Goal: Answer question/provide support

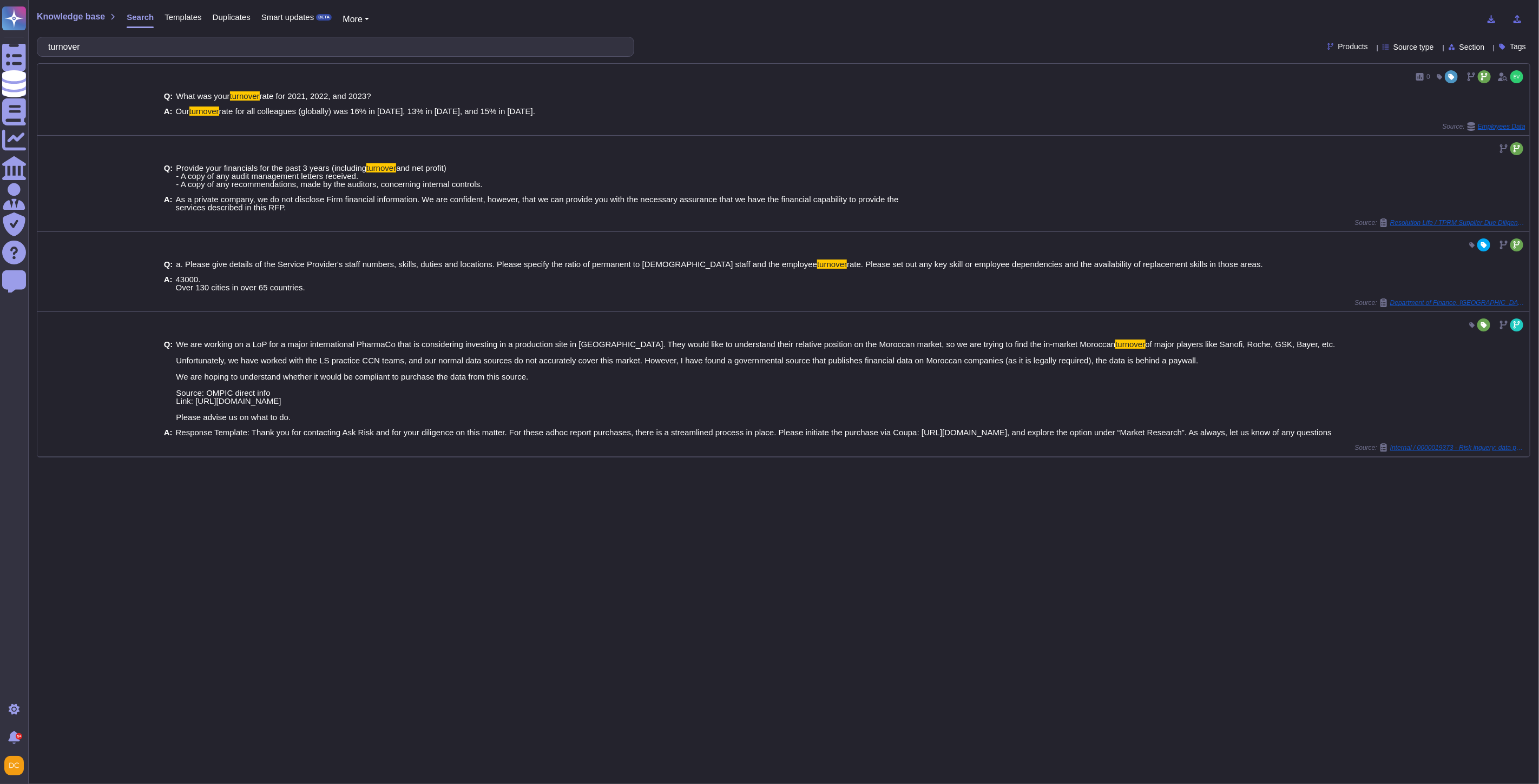
click at [180, 37] on div "turnover" at bounding box center [336, 47] width 597 height 20
click at [179, 40] on input "turnover" at bounding box center [333, 47] width 580 height 19
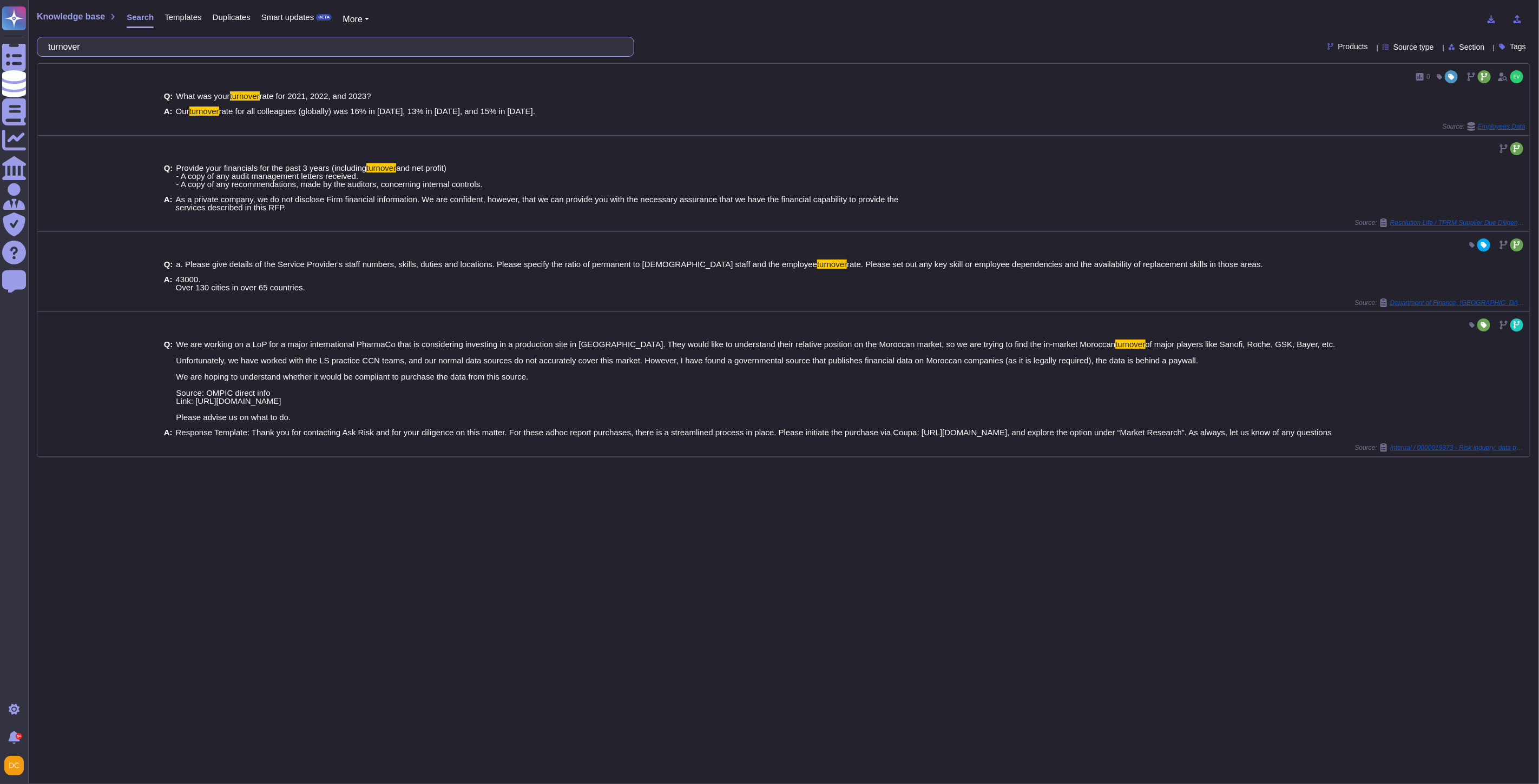
paste input "QHSE policy?"
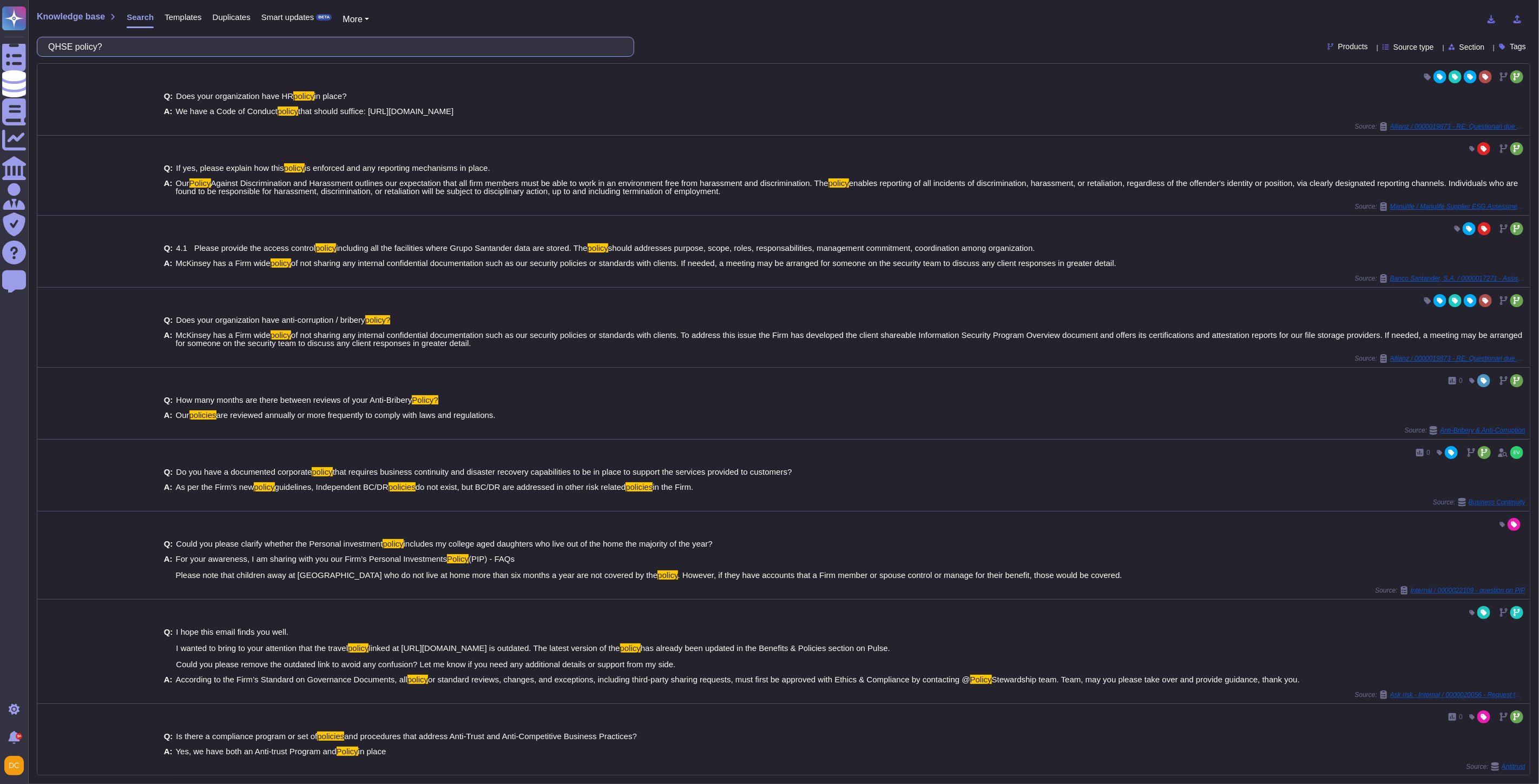
click at [62, 42] on input "QHSE policy?" at bounding box center [333, 47] width 580 height 19
click at [57, 45] on input "QHSE policy?" at bounding box center [333, 47] width 580 height 19
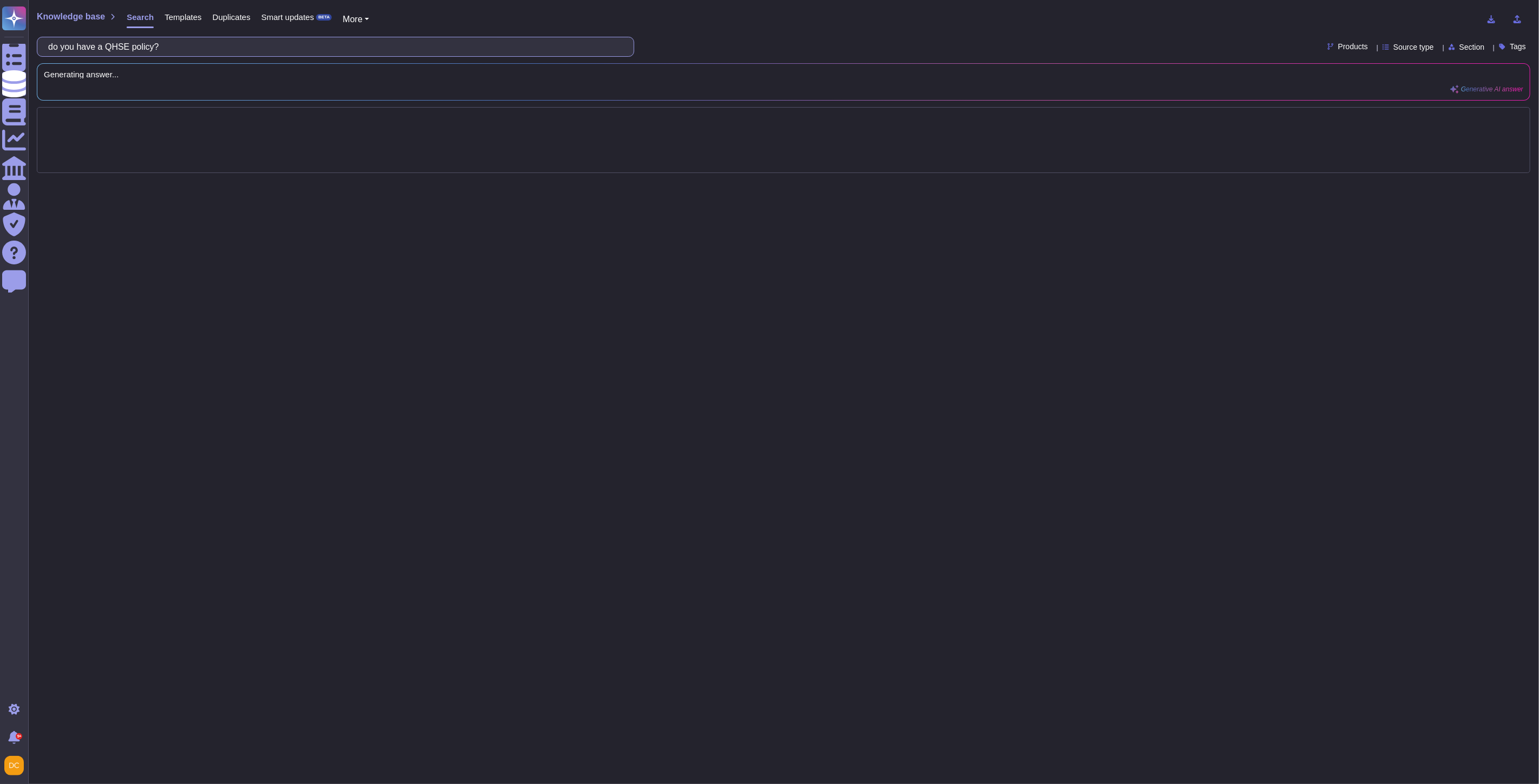
click at [121, 52] on input "do you have a QHSE policy?" at bounding box center [333, 47] width 580 height 19
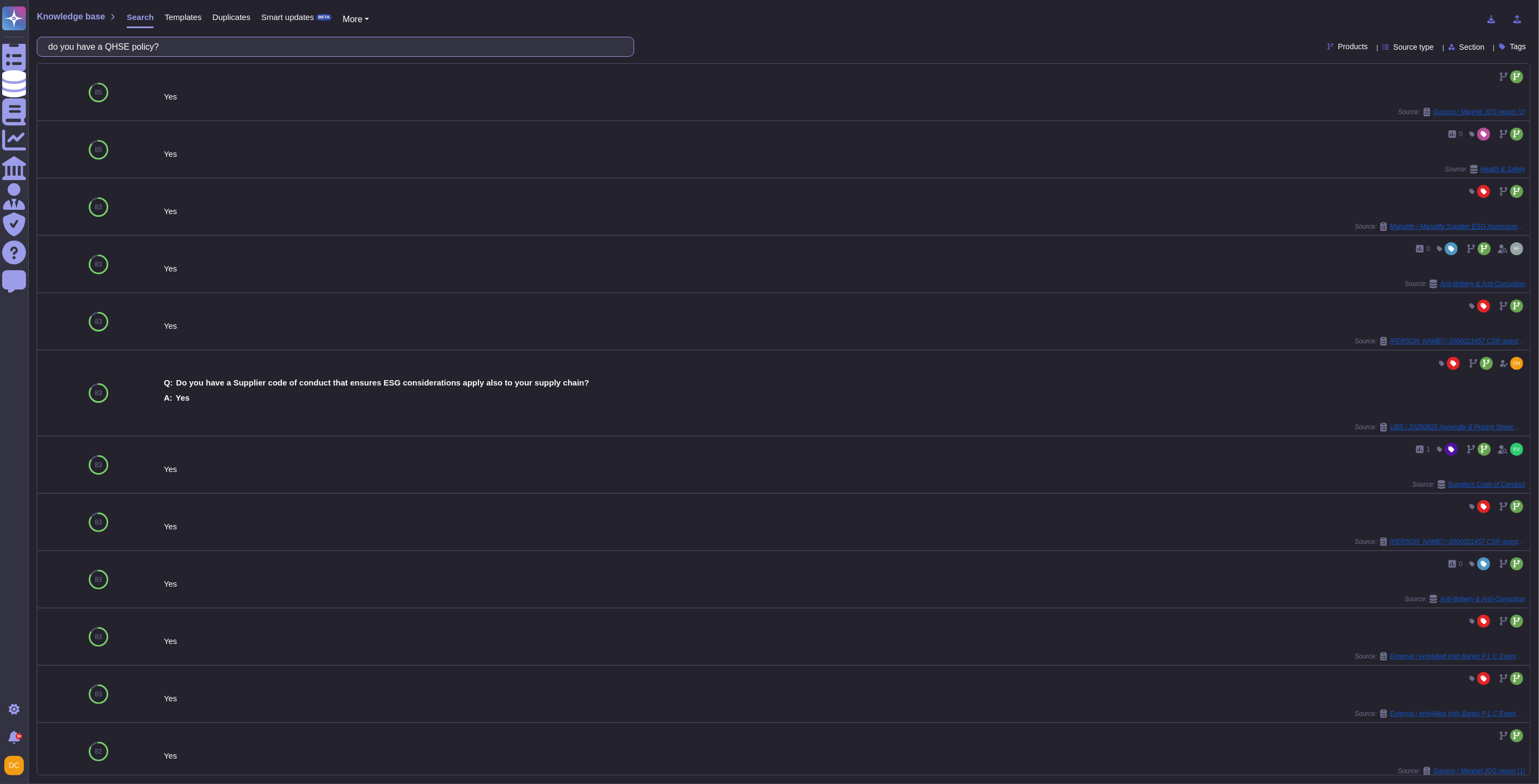
click at [103, 49] on input "do you have a QHSE policy?" at bounding box center [333, 47] width 580 height 19
paste input "Quality, Health, Safety, and Environmental (QHSE) Policy"
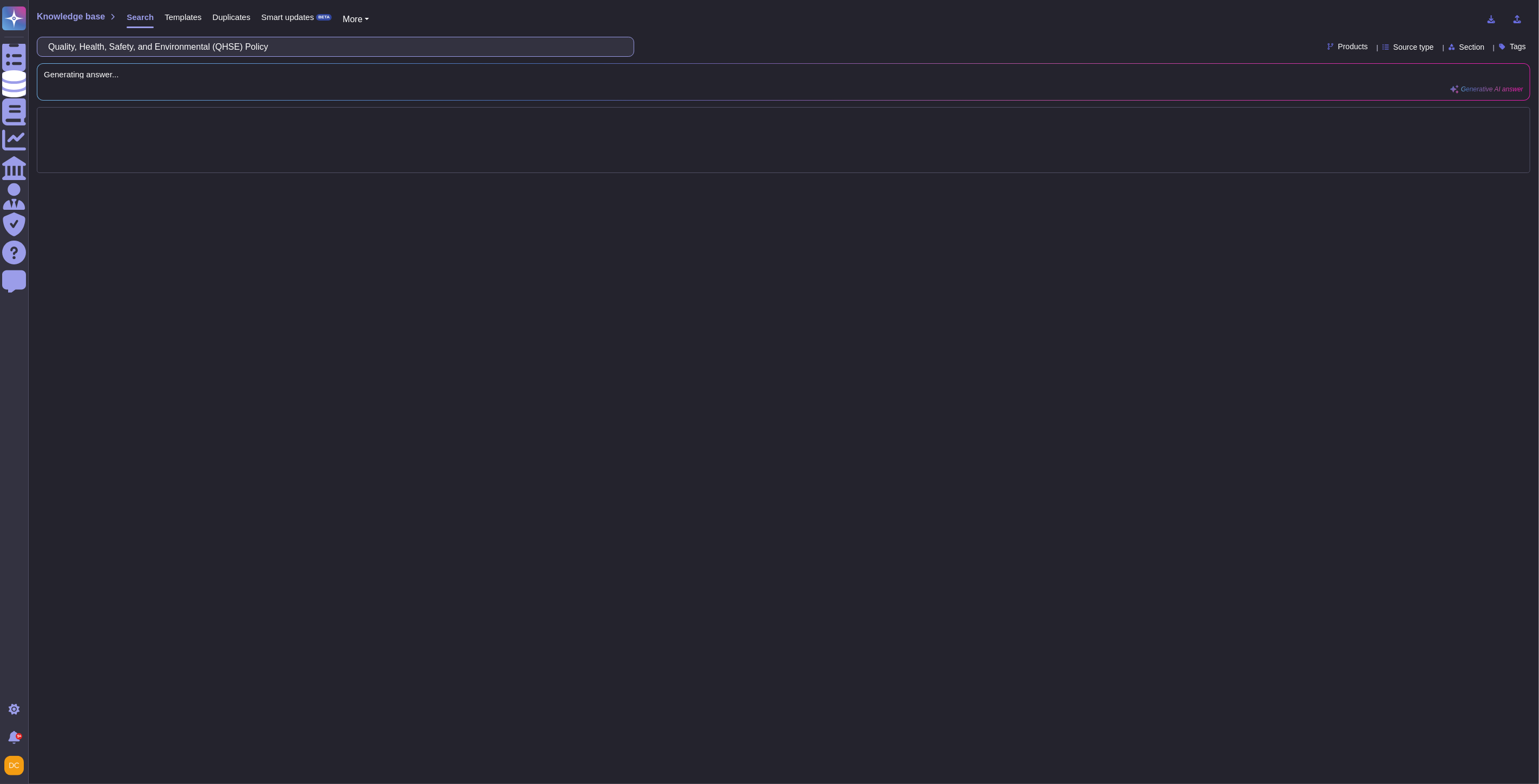
click at [233, 47] on input "Quality, Health, Safety, and Environmental (QHSE) Policy" at bounding box center [333, 47] width 580 height 19
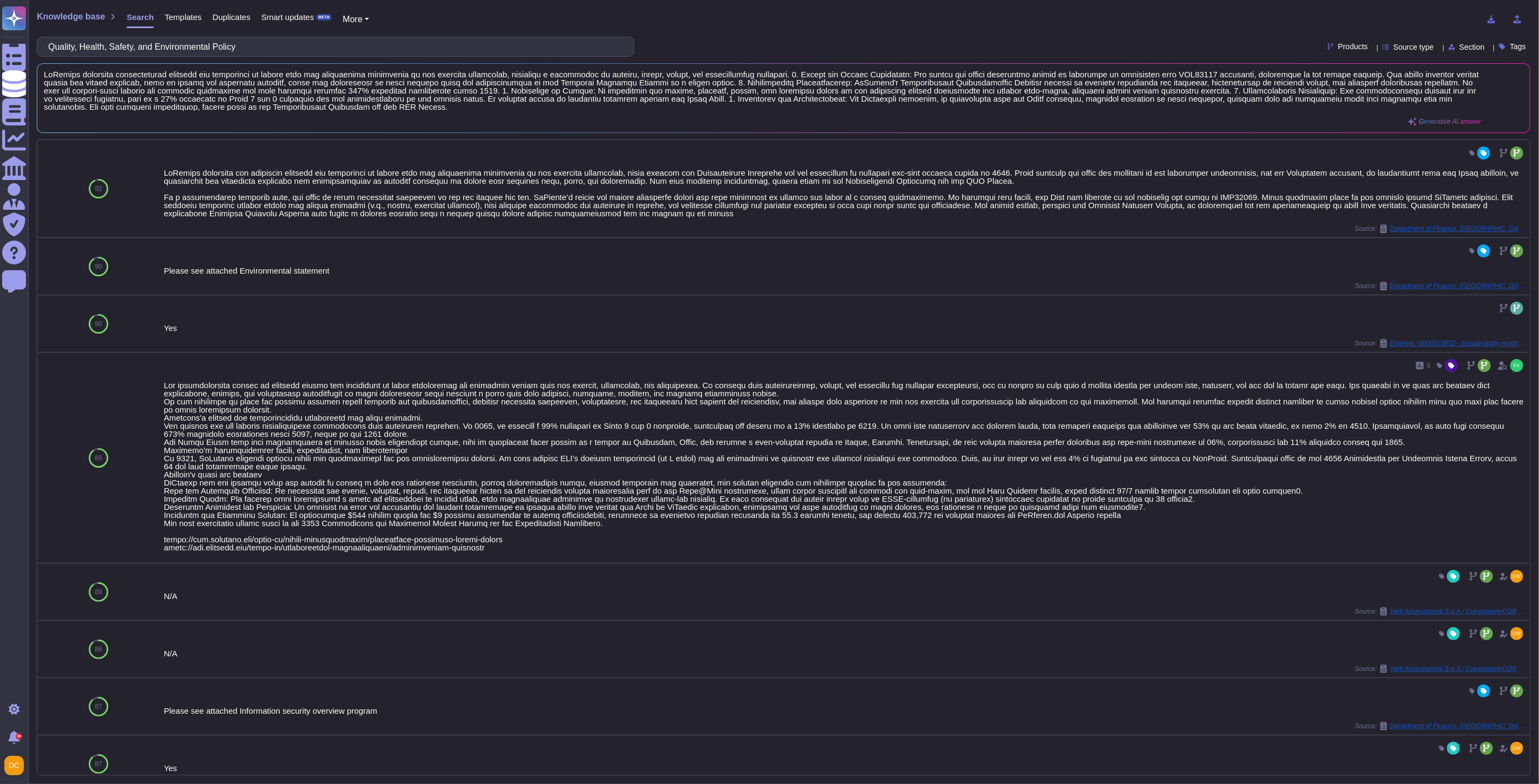
drag, startPoint x: 577, startPoint y: 539, endPoint x: 210, endPoint y: 112, distance: 563.0
click at [179, 49] on input "Quality, Health, Safety, and Environmental Policy" at bounding box center [333, 47] width 580 height 19
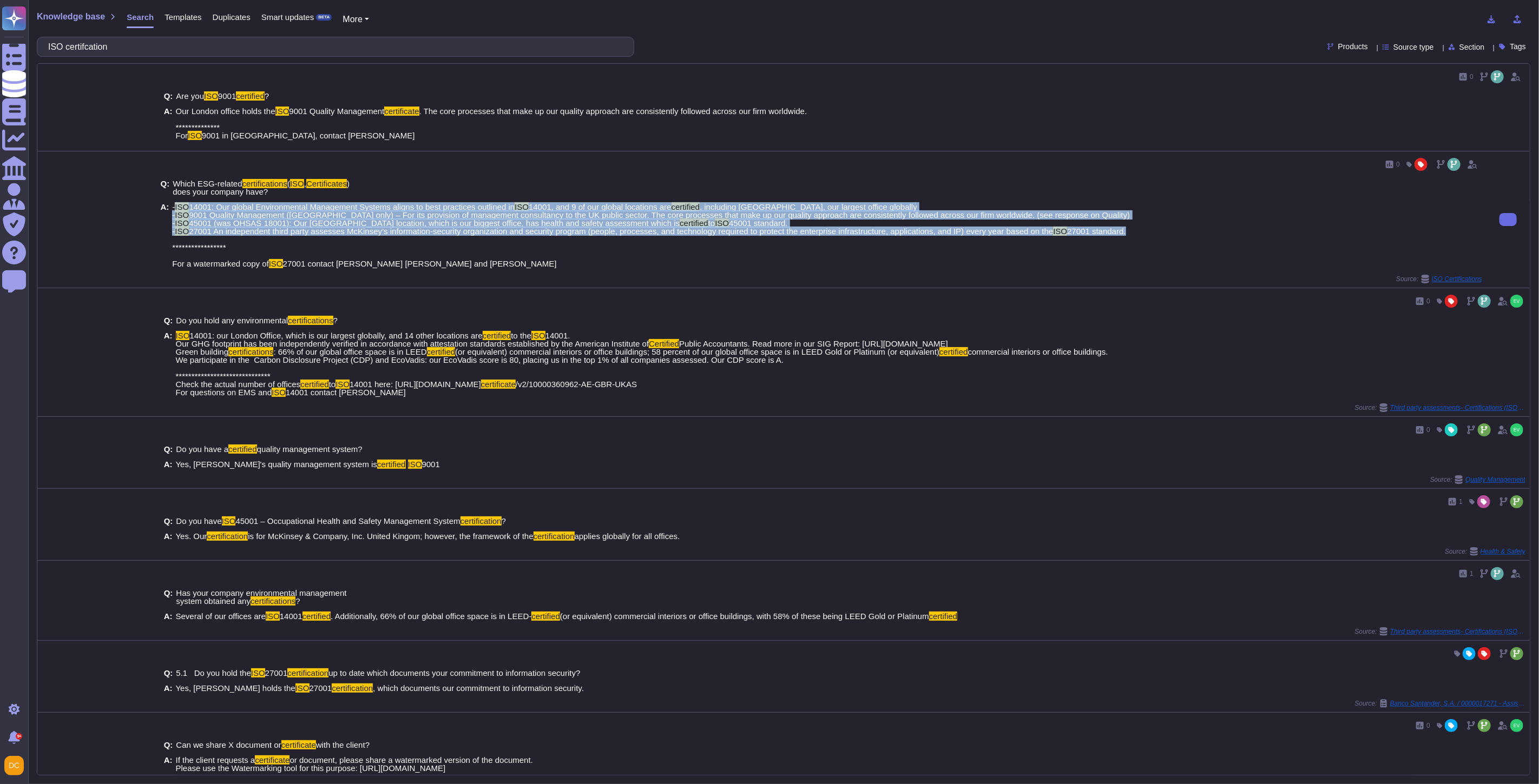
drag, startPoint x: 175, startPoint y: 203, endPoint x: 1171, endPoint y: 230, distance: 996.4
click at [1171, 230] on div "**********" at bounding box center [821, 235] width 1322 height 65
copy span "ISO 14001: Our global Environmental Management Systems aligns to best practices…"
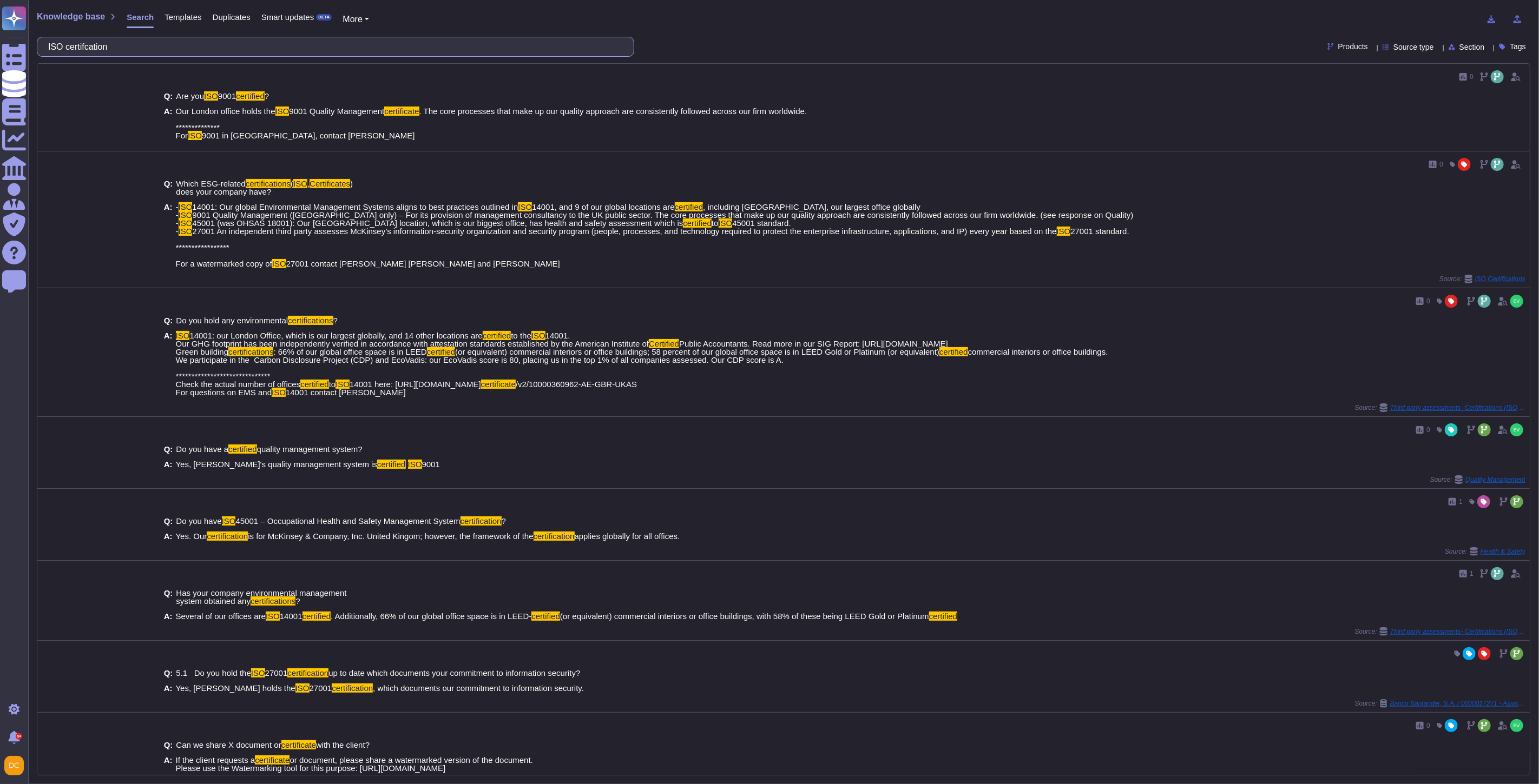
click at [120, 49] on input "ISO certifcation" at bounding box center [333, 47] width 580 height 19
paste input "Does the company work with favoring handicaped workers"
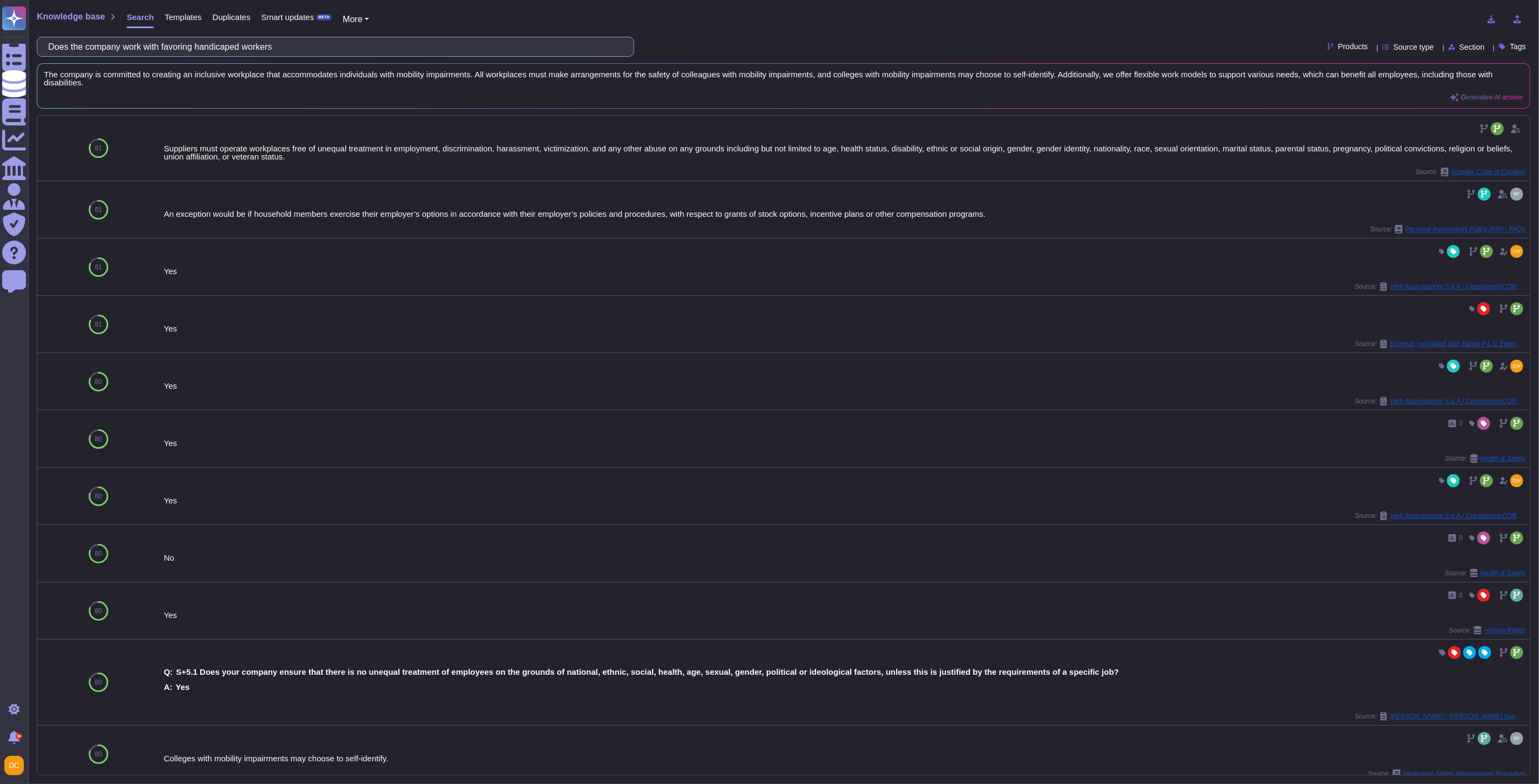
click at [234, 47] on input "Does the company work with favoring handicaped workers" at bounding box center [333, 47] width 580 height 19
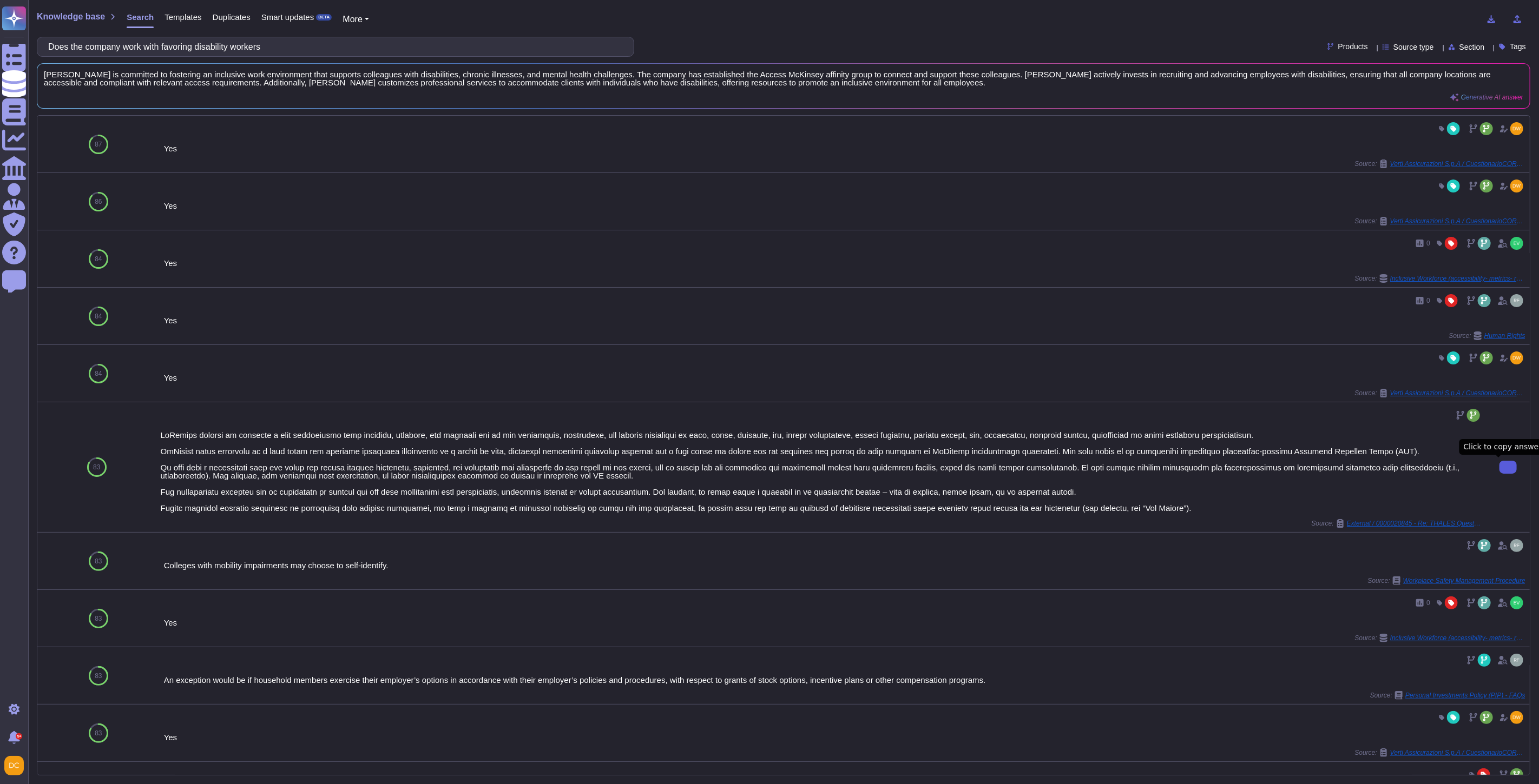
click at [1508, 468] on icon at bounding box center [1508, 468] width 0 height 0
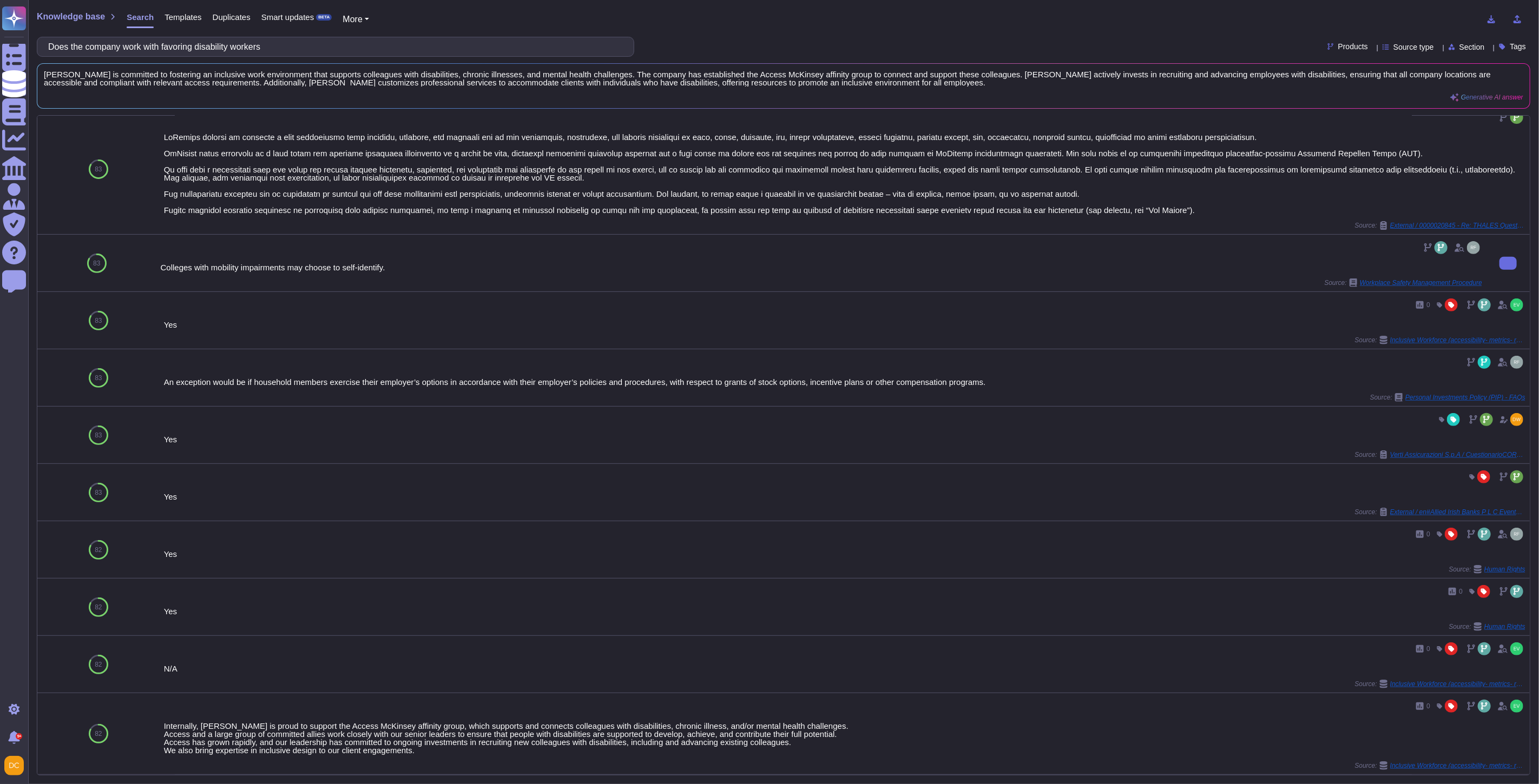
scroll to position [2, 0]
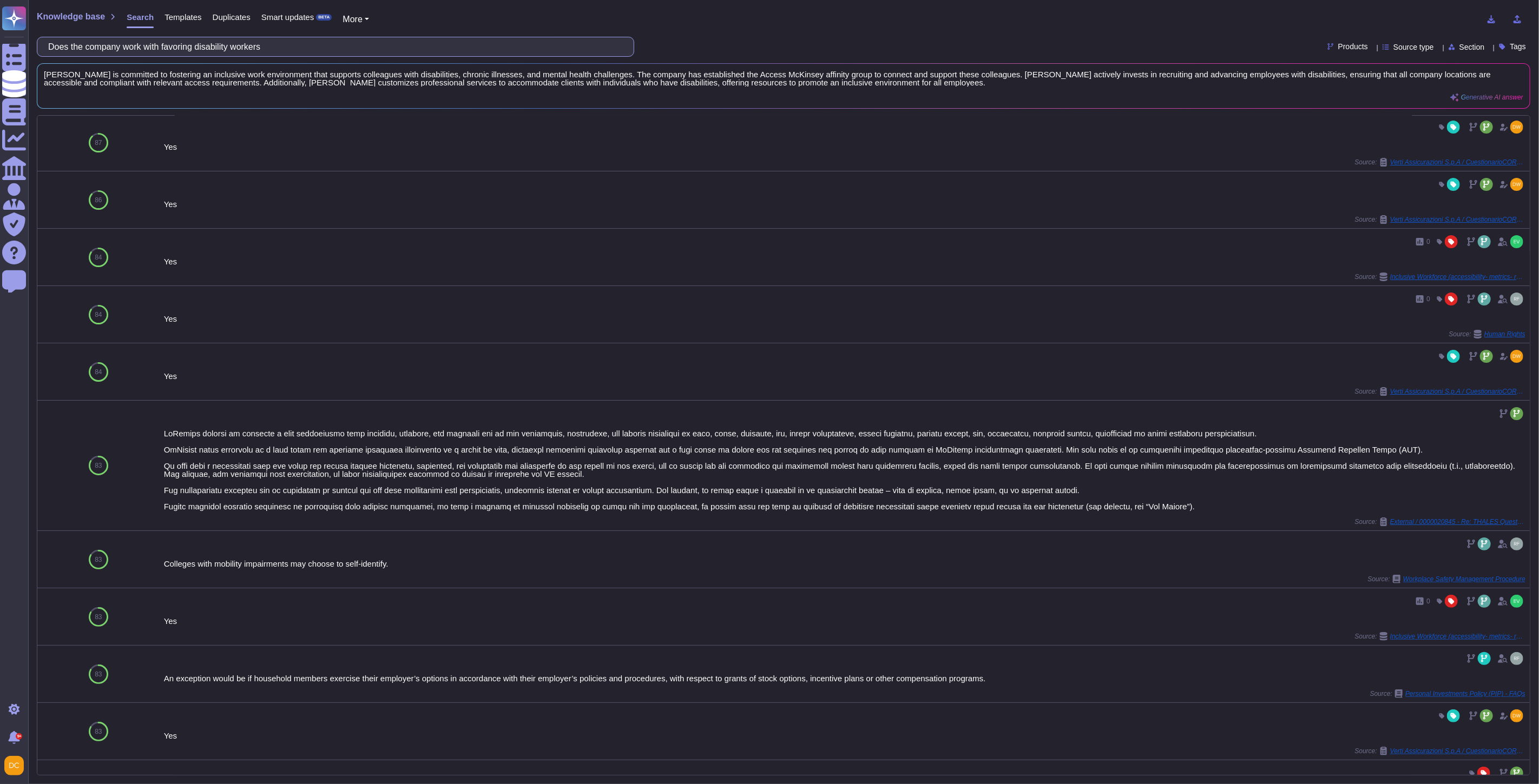
click at [118, 43] on input "Does the company work with favoring disability workers" at bounding box center [333, 47] width 580 height 19
paste input "Safety & Security of Our People Policy"
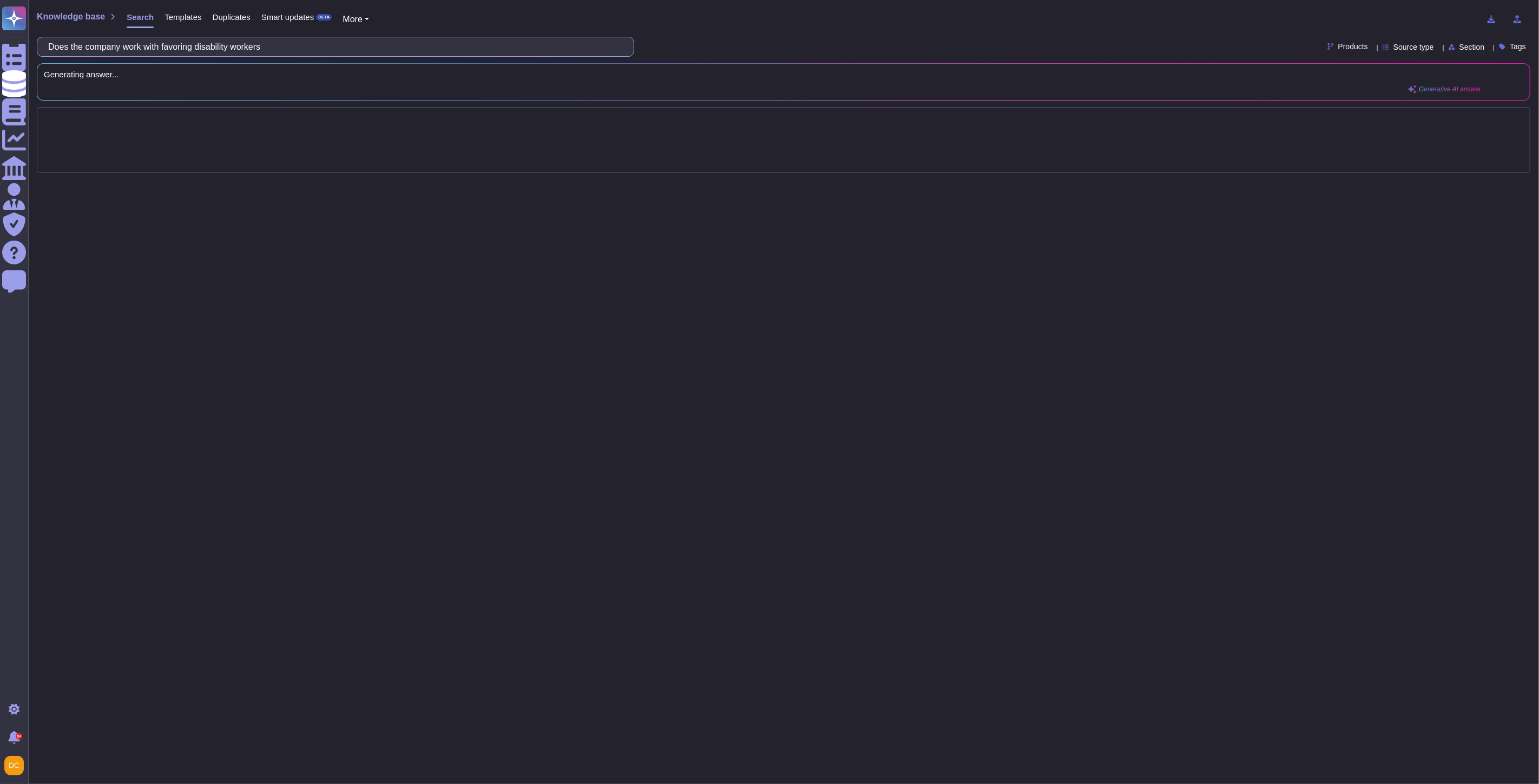
scroll to position [0, 0]
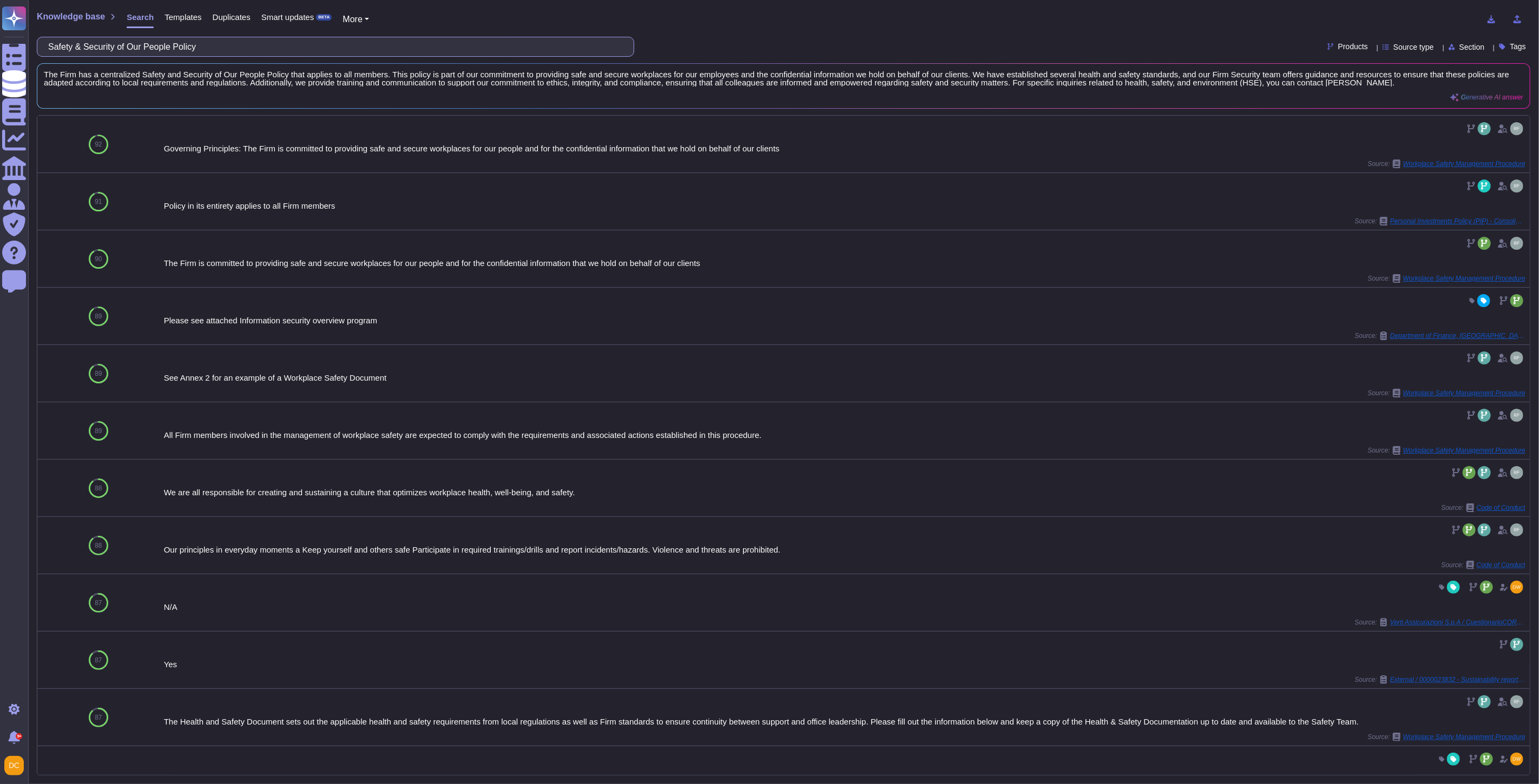
click at [234, 50] on input "Safety & Security of Our People Policy" at bounding box center [333, 47] width 580 height 19
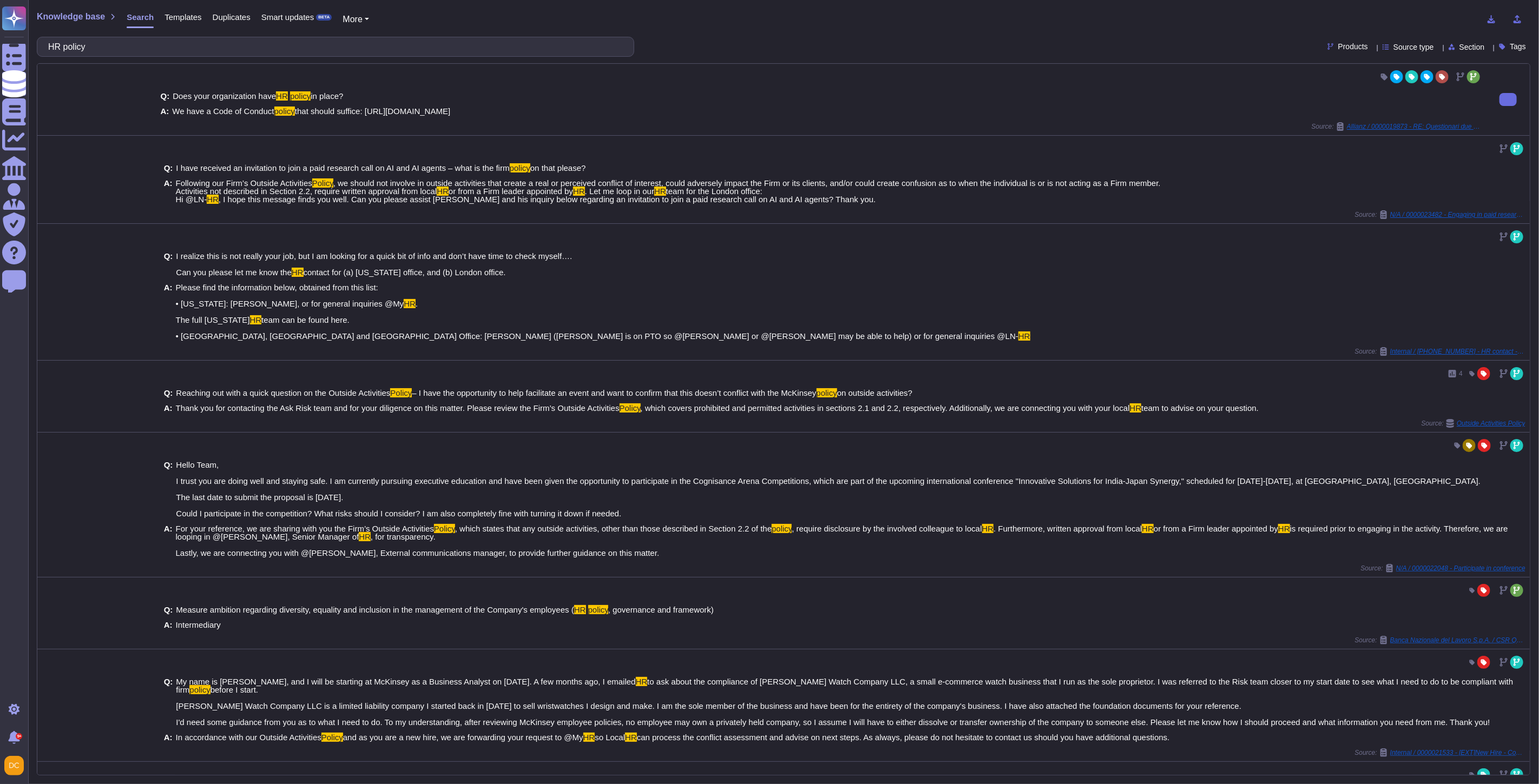
drag, startPoint x: 172, startPoint y: 106, endPoint x: 710, endPoint y: 112, distance: 538.0
click at [710, 112] on div "A: We have a Code of Conduct policy that should suffice: https://www.mckinsey.c…" at bounding box center [821, 111] width 1322 height 8
click at [226, 118] on div "Q: Does your organization have HR policy in place? A: We have a Code of Conduct…" at bounding box center [821, 104] width 1322 height 37
drag, startPoint x: 174, startPoint y: 110, endPoint x: 689, endPoint y: 118, distance: 515.1
click at [689, 118] on div "Q: Does your organization have HR policy in place? A: We have a Code of Conduct…" at bounding box center [821, 104] width 1322 height 37
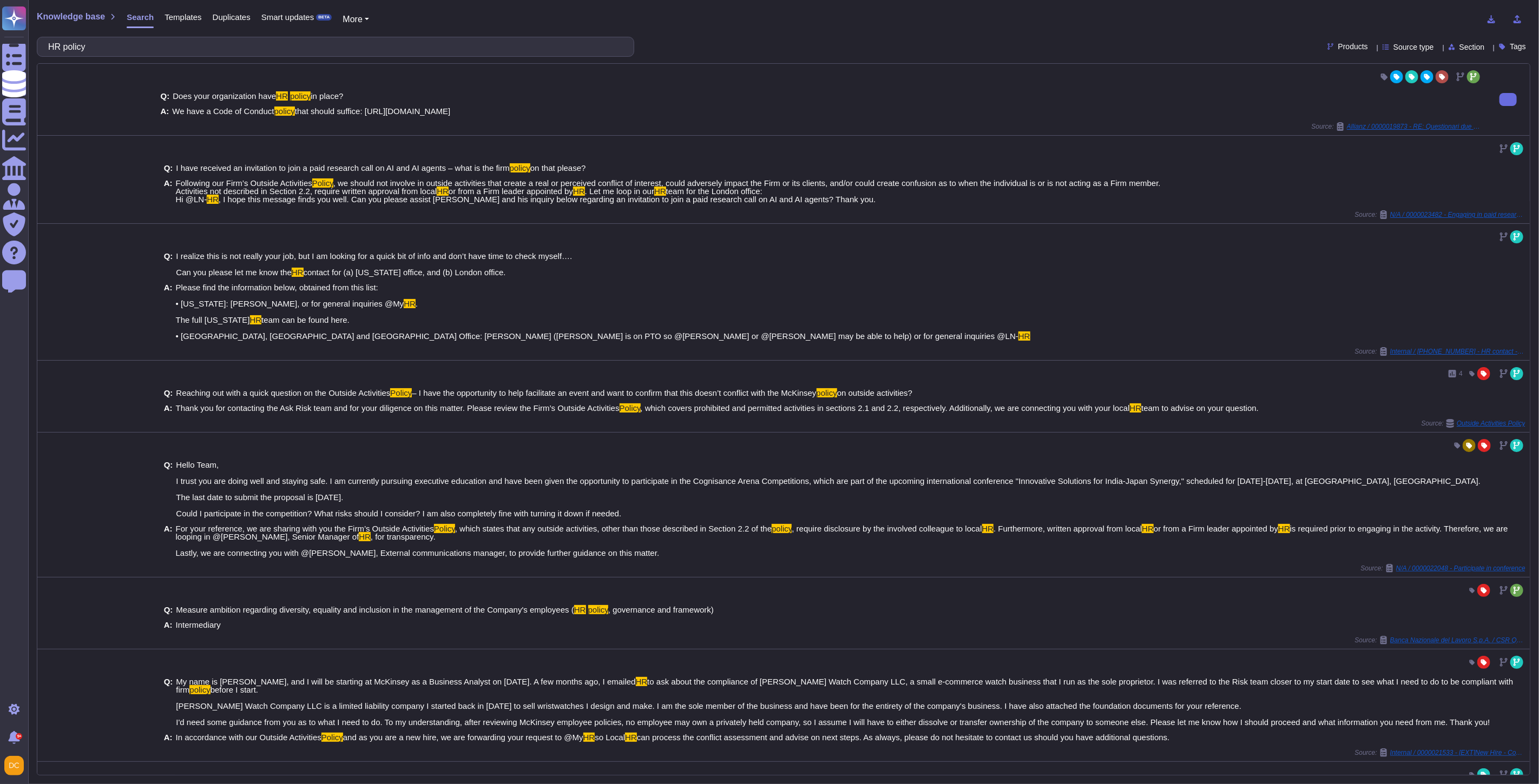
copy span "We have a Code of Conduct policy that should suffice: https://www.mckinsey.com/…"
click at [144, 45] on input "HR policy" at bounding box center [333, 47] width 580 height 19
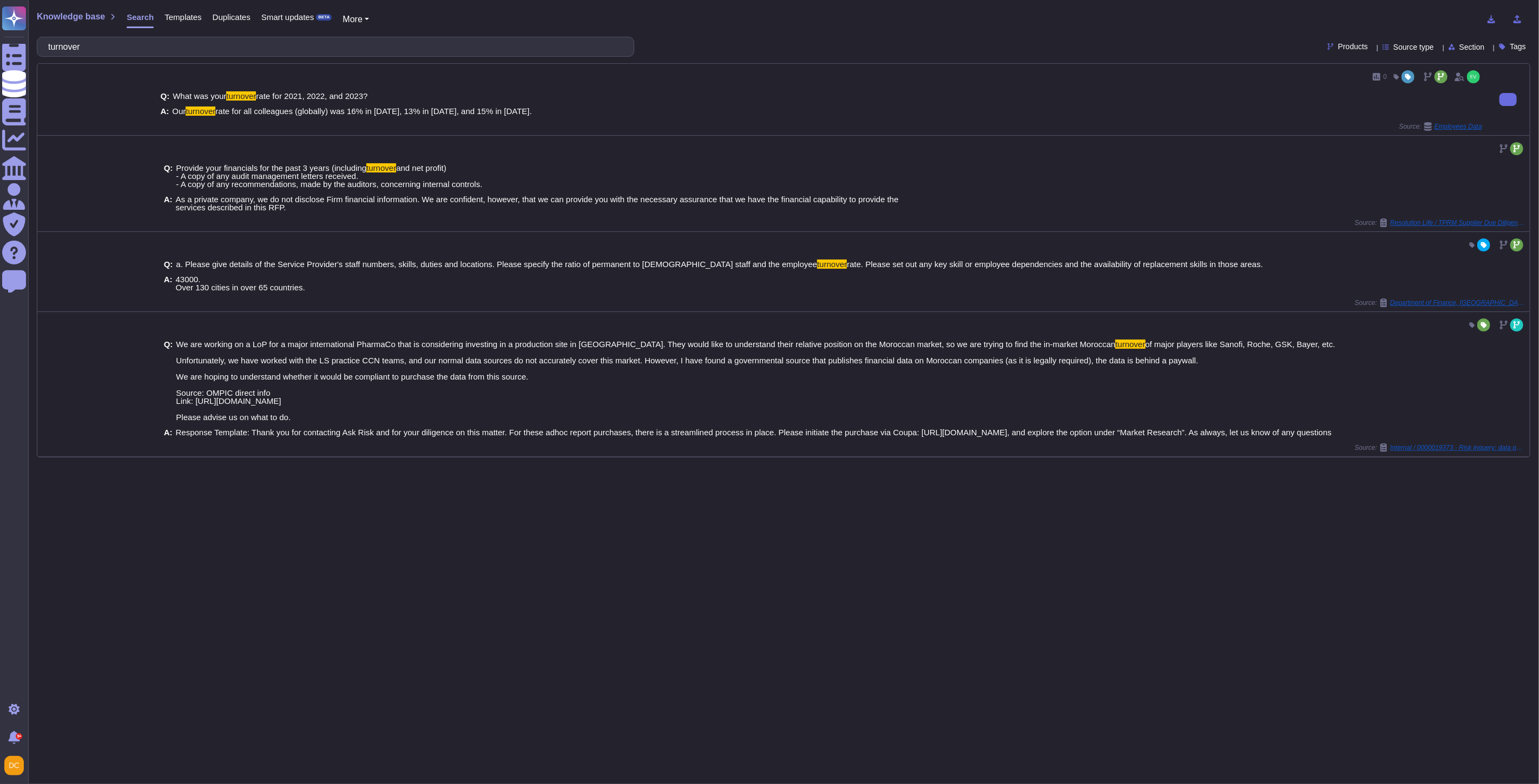
type input "turnover"
click at [462, 110] on span "rate for all colleagues (globally) was 16% in 2021, 13% in 2022, and 15% in 202…" at bounding box center [373, 110] width 316 height 9
click at [467, 115] on span "rate for all colleagues (globally) was 16% in 2021, 13% in 2022, and 15% in 202…" at bounding box center [373, 110] width 316 height 9
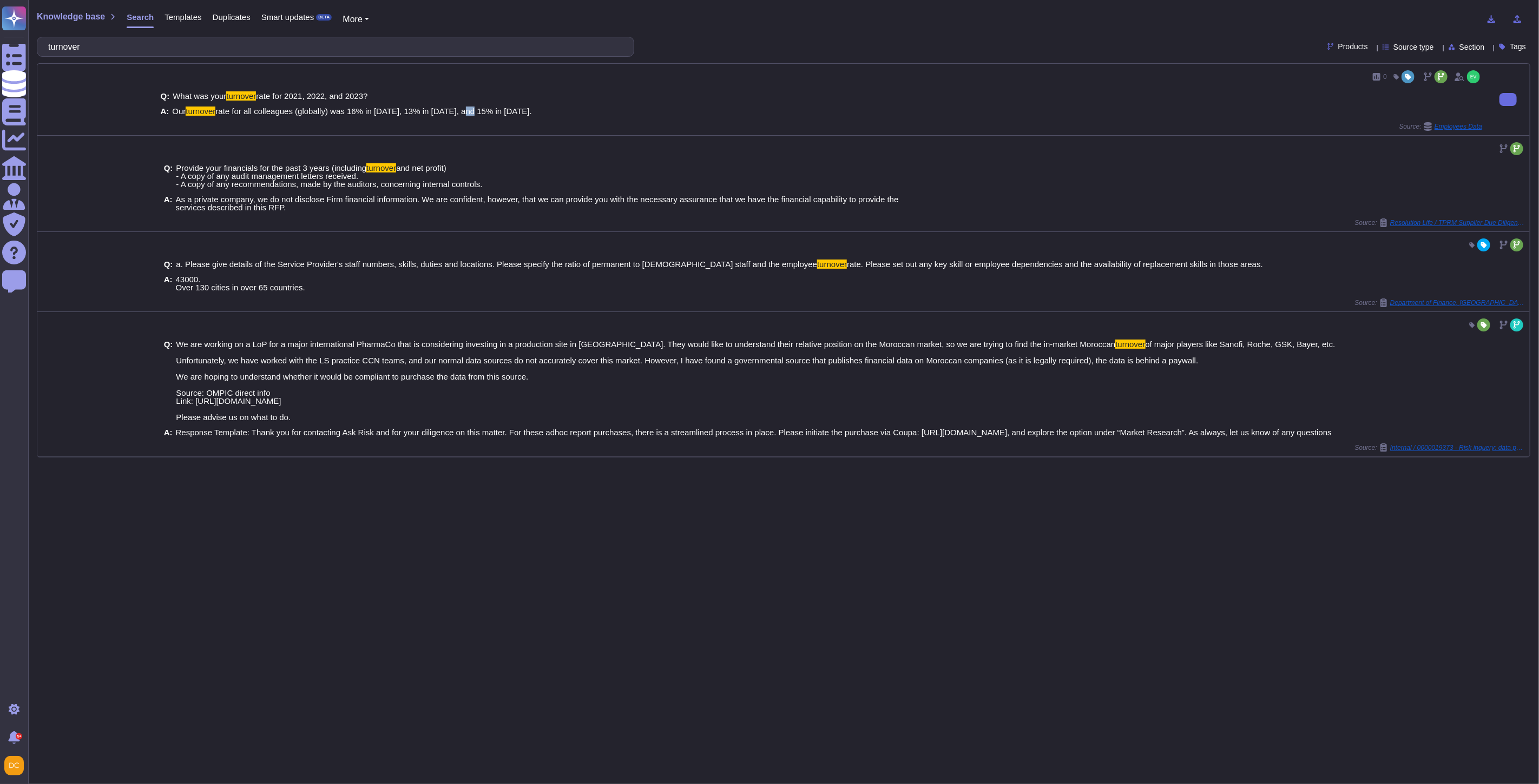
click at [471, 105] on div "Q: What was your turnover rate for 2021, 2022, and 2023? A: Our turnover rate f…" at bounding box center [821, 104] width 1322 height 37
click at [471, 112] on span "rate for all colleagues (globally) was 16% in 2021, 13% in 2022, and 15% in 202…" at bounding box center [373, 110] width 316 height 9
click at [466, 112] on span "rate for all colleagues (globally) was 16% in 2021, 13% in 2022, and 15% in 202…" at bounding box center [373, 110] width 316 height 9
click at [468, 109] on span "rate for all colleagues (globally) was 16% in 2021, 13% in 2022, and 15% in 202…" at bounding box center [373, 110] width 316 height 9
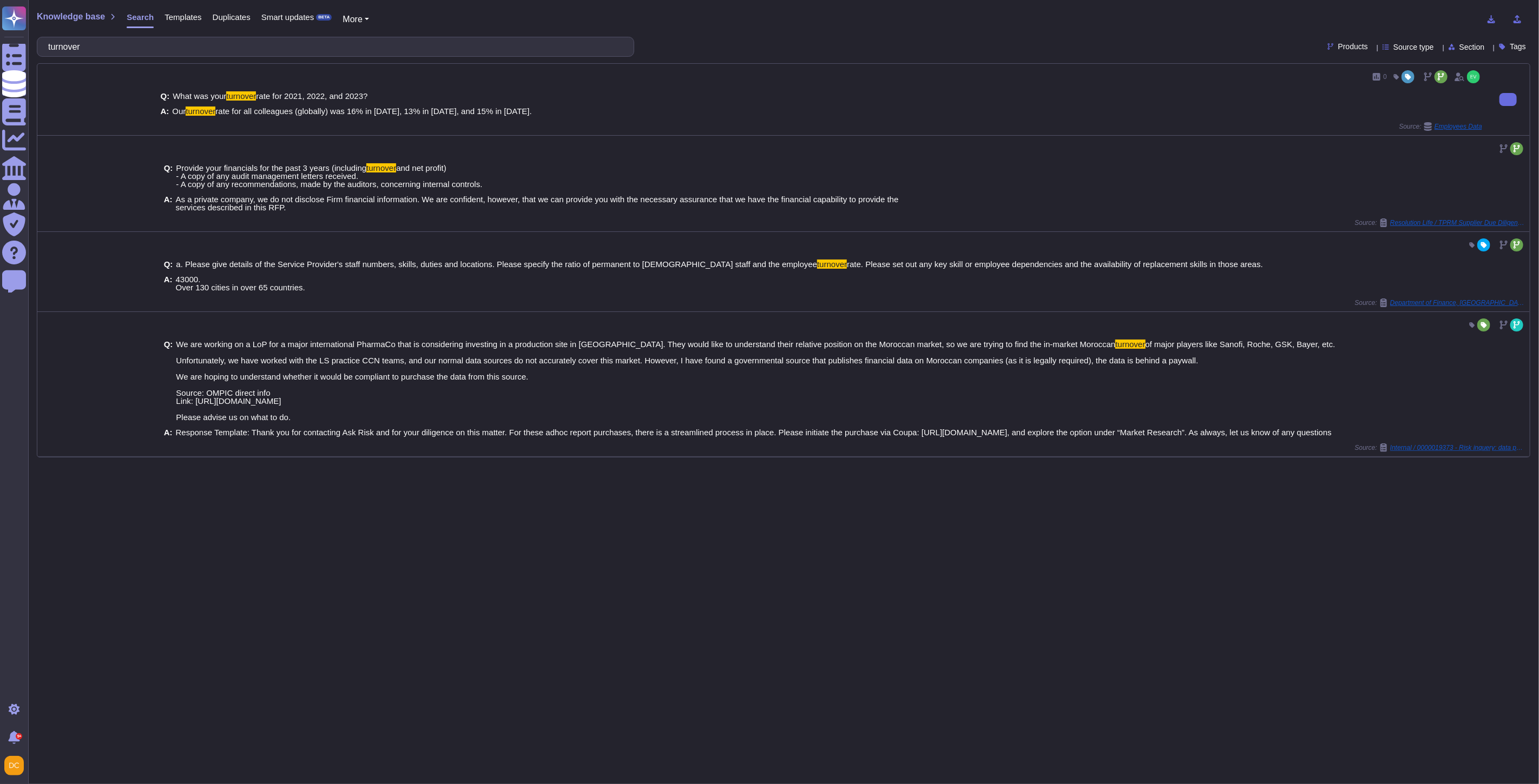
click at [462, 110] on span "rate for all colleagues (globally) was 16% in 2021, 13% in 2022, and 15% in 202…" at bounding box center [373, 110] width 316 height 9
drag, startPoint x: 462, startPoint y: 110, endPoint x: 475, endPoint y: 114, distance: 13.6
click at [475, 114] on span "rate for all colleagues (globally) was 16% in 2021, 13% in 2022, and 15% in 202…" at bounding box center [373, 110] width 316 height 9
copy span "15%"
click at [1452, 124] on span "Employees Data" at bounding box center [1458, 127] width 48 height 7
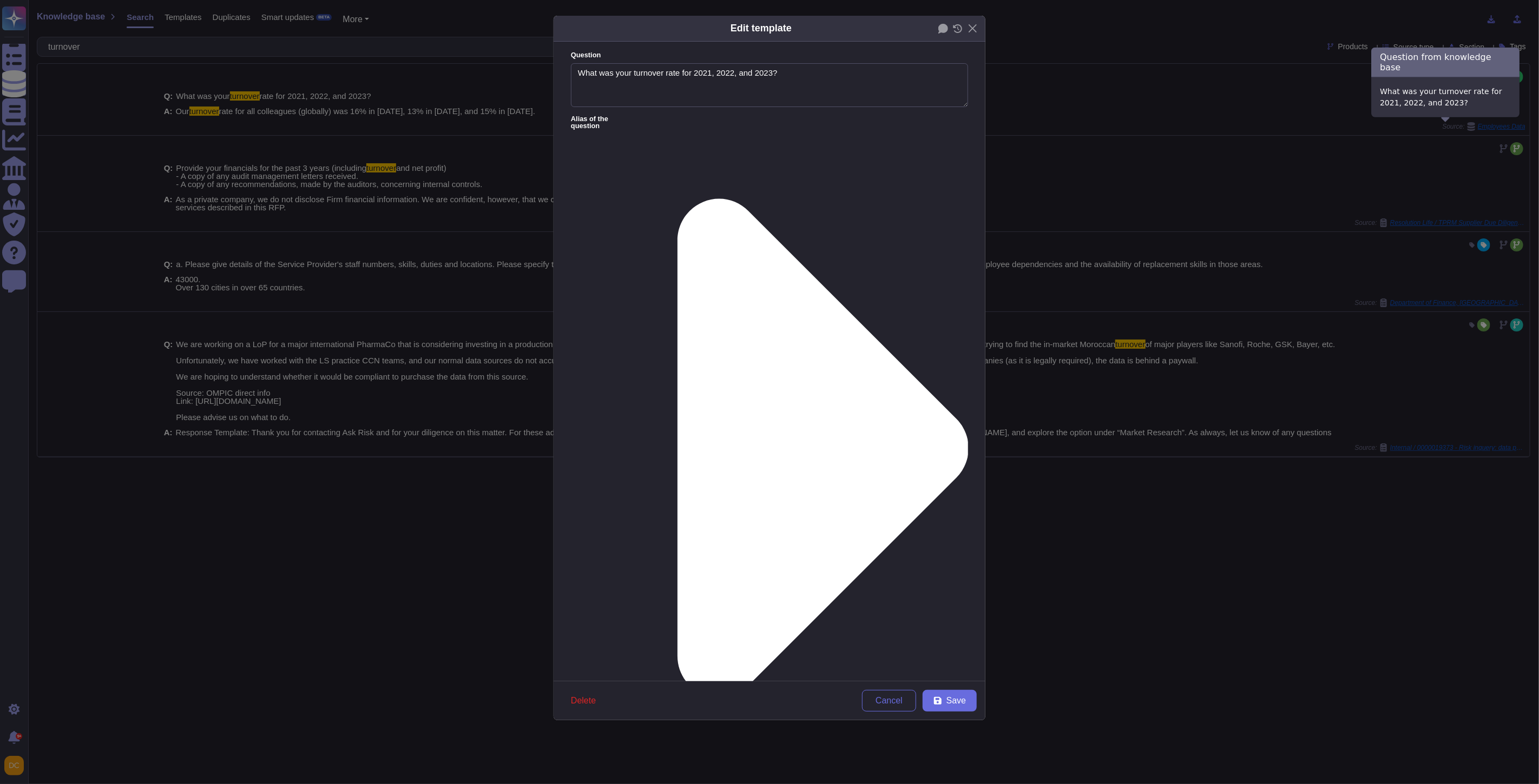
type textarea "What was your turnover rate for 2021, 2022, and 2023?"
type textarea "Our turnover rate for all colleagues (globally) was 16% in 2021, 13% in 2022, a…"
click at [974, 26] on button "Close" at bounding box center [973, 29] width 17 height 17
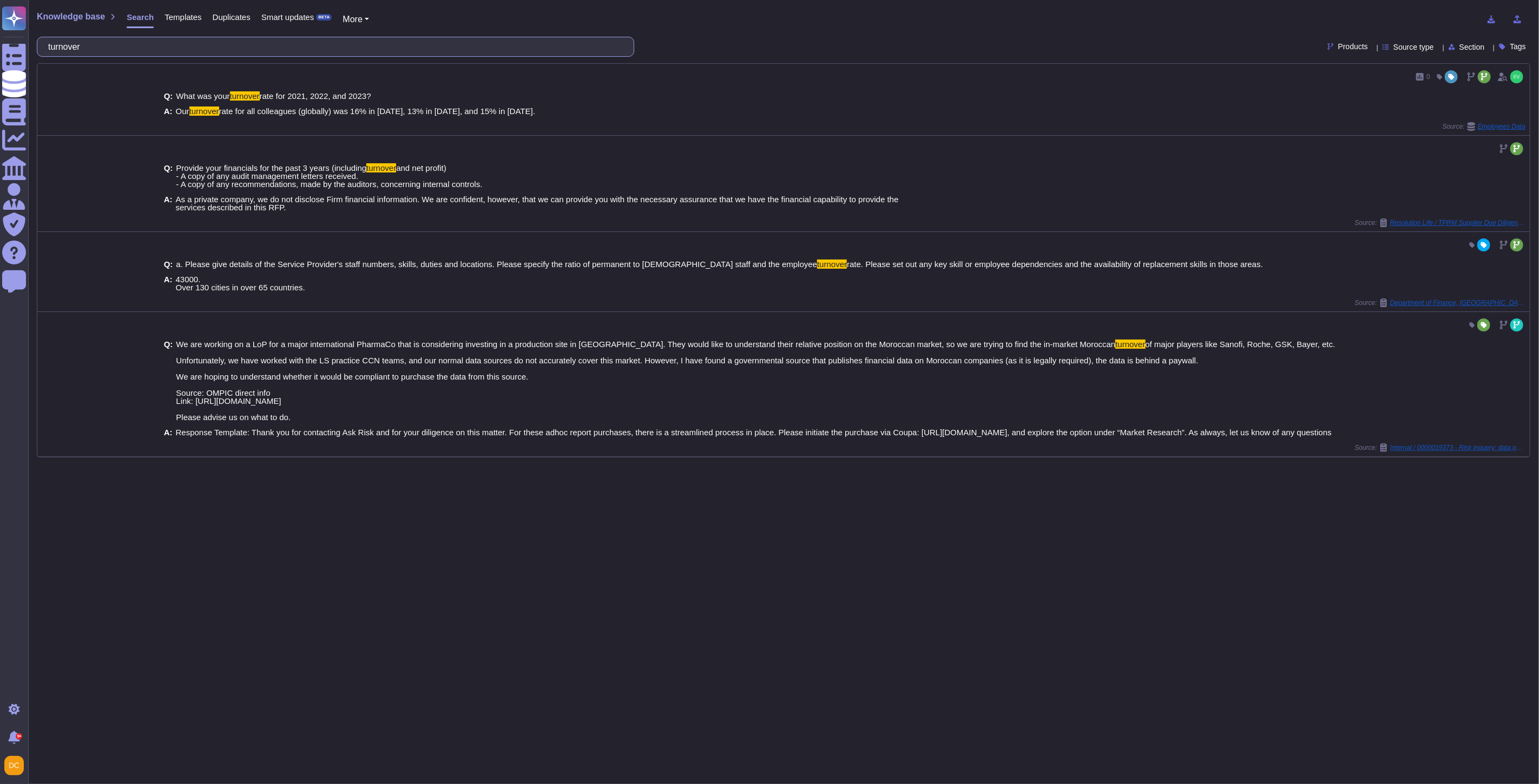
click at [152, 42] on input "turnover" at bounding box center [333, 47] width 580 height 19
paste input "Use of a sustainability indicator?"
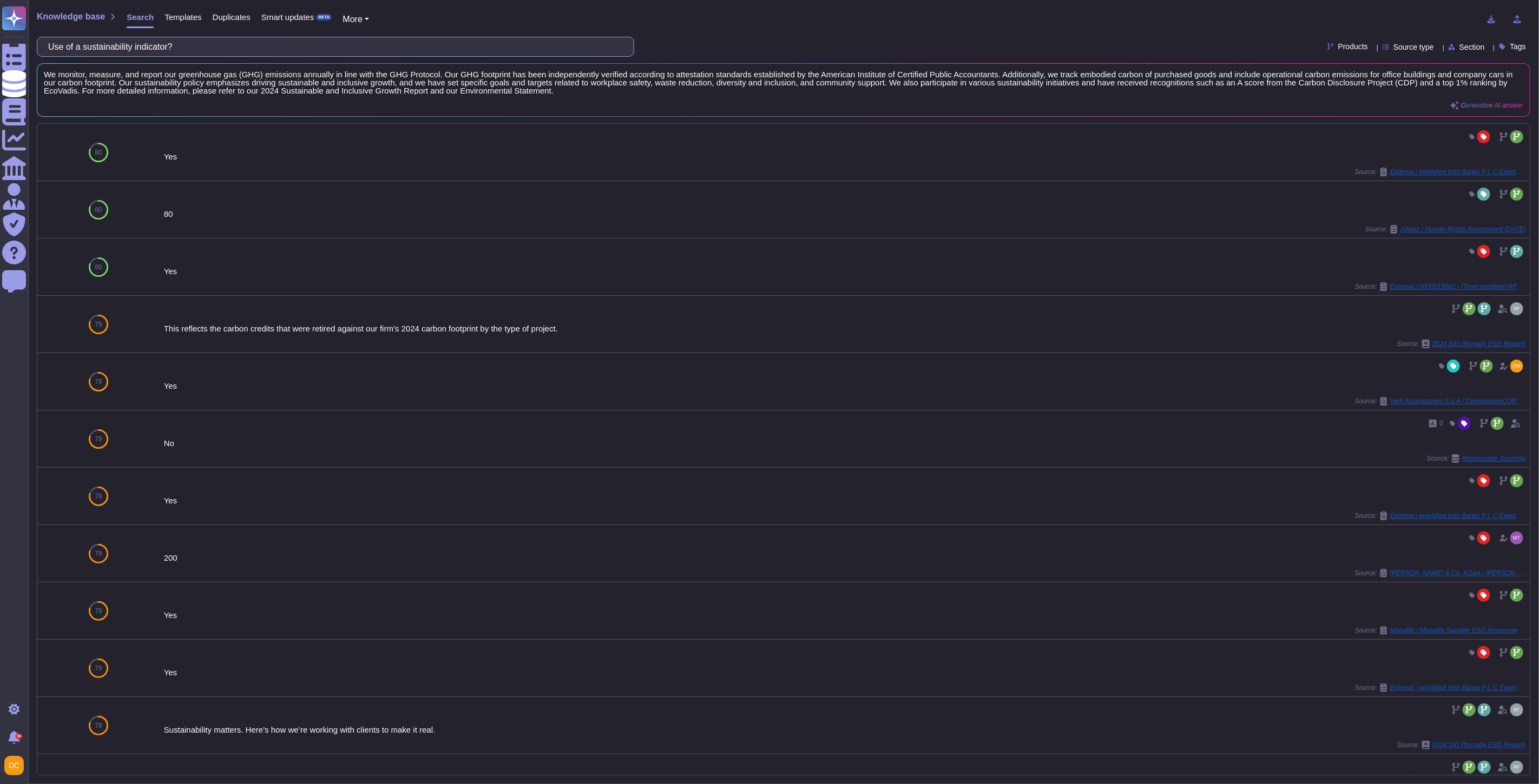
click at [106, 49] on input "Use of a sustainability indicator?" at bounding box center [333, 47] width 580 height 19
paste input "3.1 - What solutions have been developed to reduce the impact of the company's …"
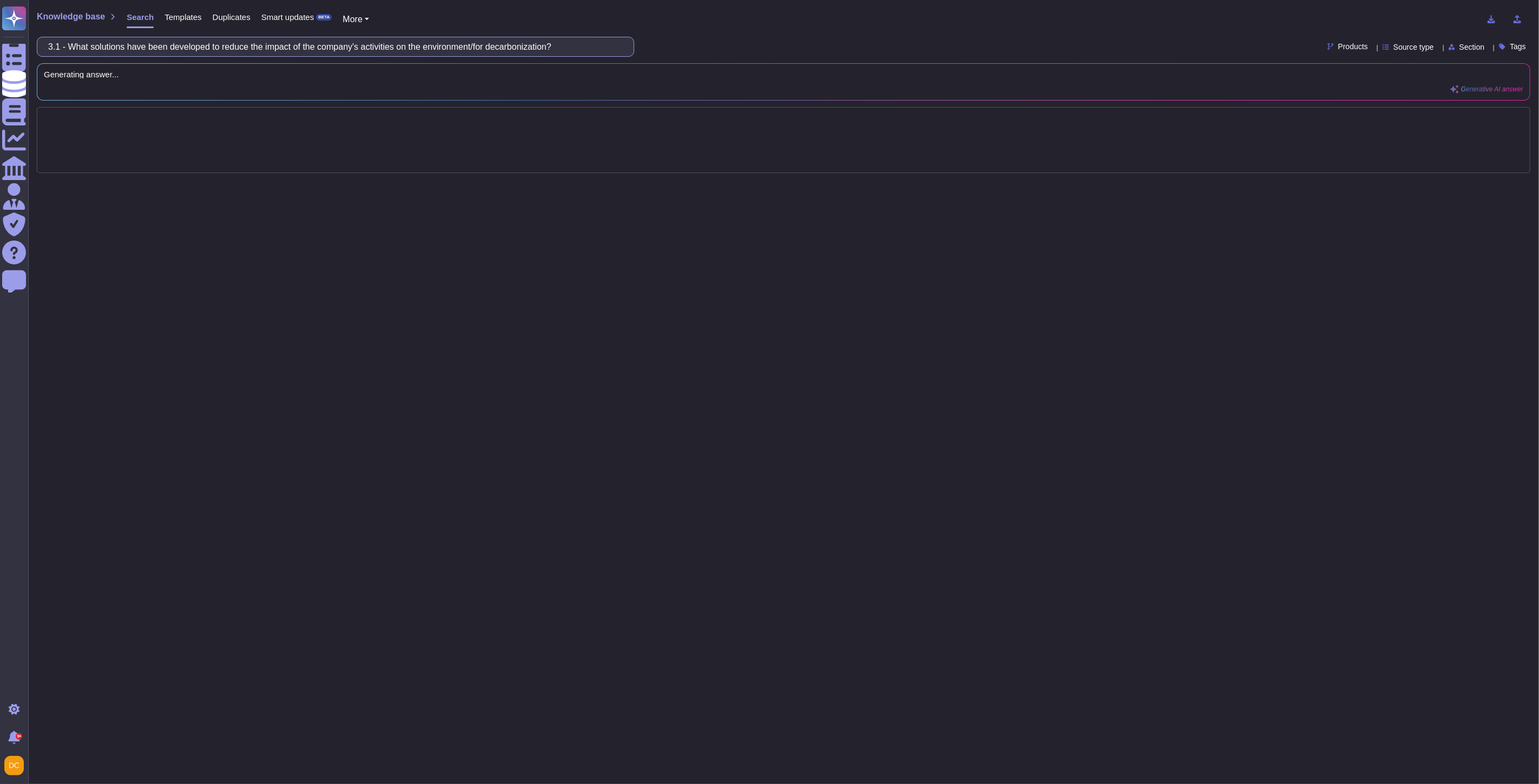
drag, startPoint x: 81, startPoint y: 42, endPoint x: -53, endPoint y: 36, distance: 134.1
click at [0, 36] on html "Questionnaires Knowledge Base Documents Analytics CAIQ / SIG Admin Trust Center…" at bounding box center [770, 392] width 1539 height 784
type input "What solutions have been developed to reduce the impact of the company's activi…"
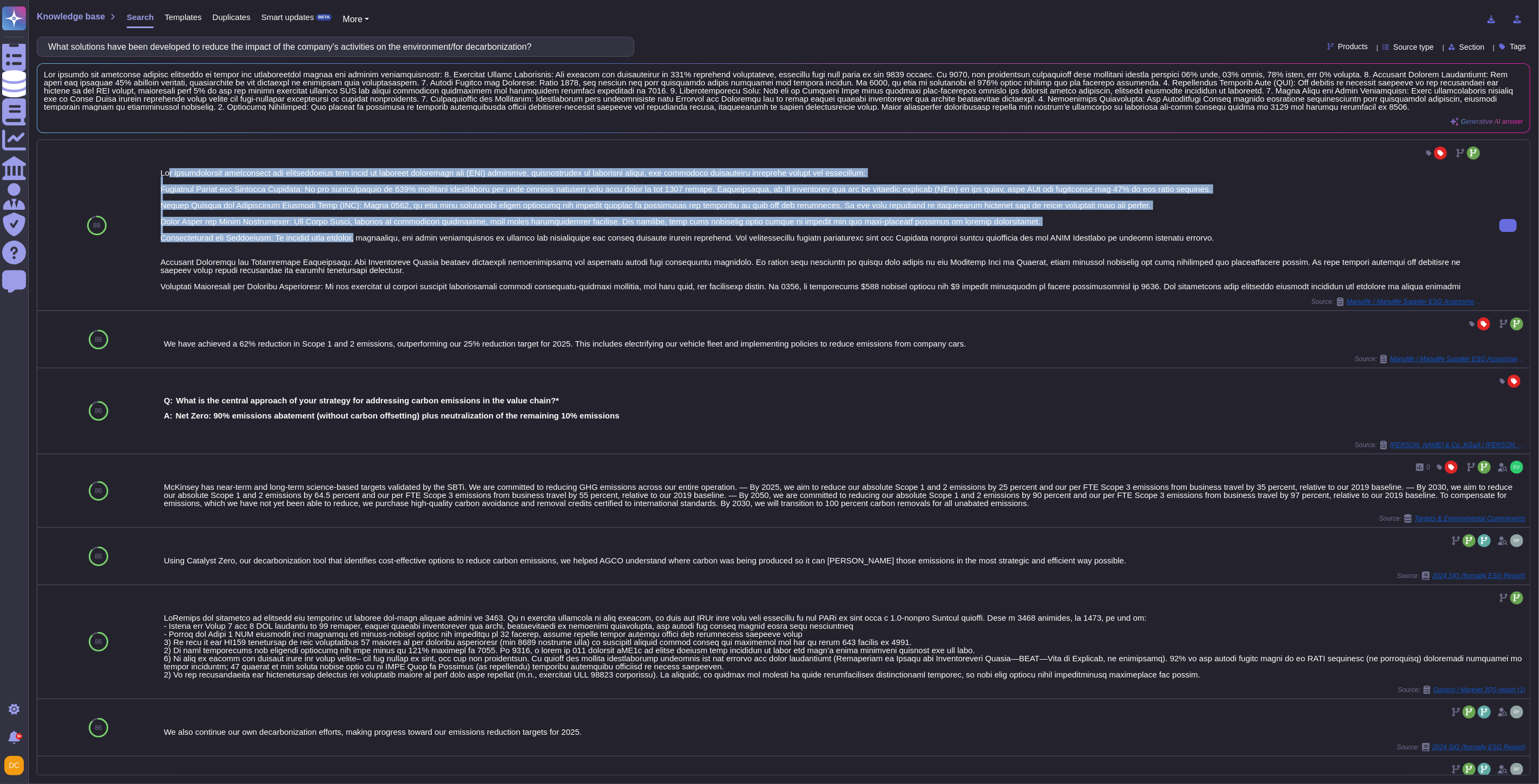
drag, startPoint x: 160, startPoint y: 175, endPoint x: 348, endPoint y: 244, distance: 200.3
click at [348, 244] on div at bounding box center [821, 230] width 1322 height 122
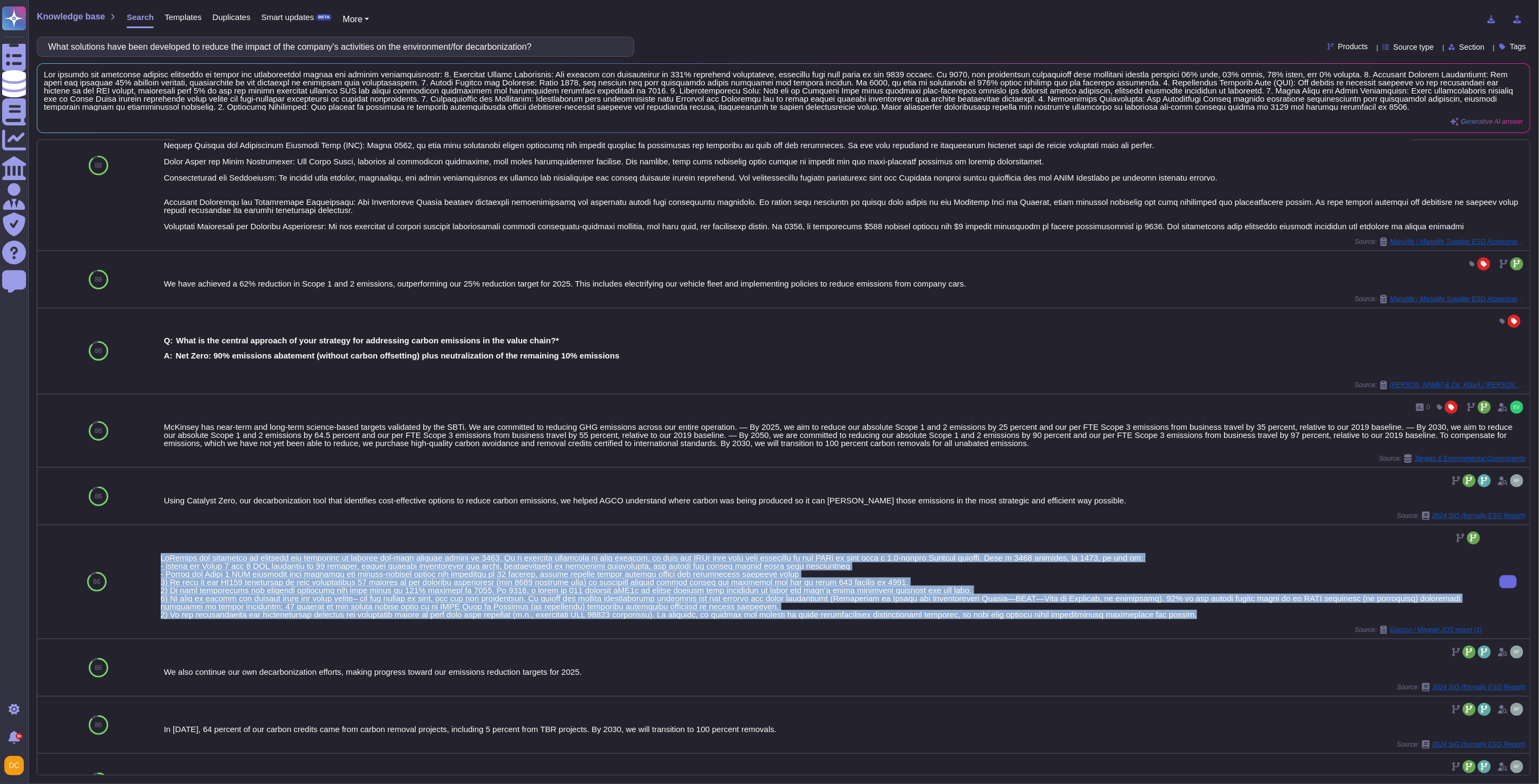
drag, startPoint x: 159, startPoint y: 577, endPoint x: 1319, endPoint y: 645, distance: 1162.0
click at [1319, 634] on div "Source: Gassco / Magnet JQS report (1)" at bounding box center [821, 582] width 1322 height 105
click at [1508, 582] on icon at bounding box center [1508, 582] width 0 height 0
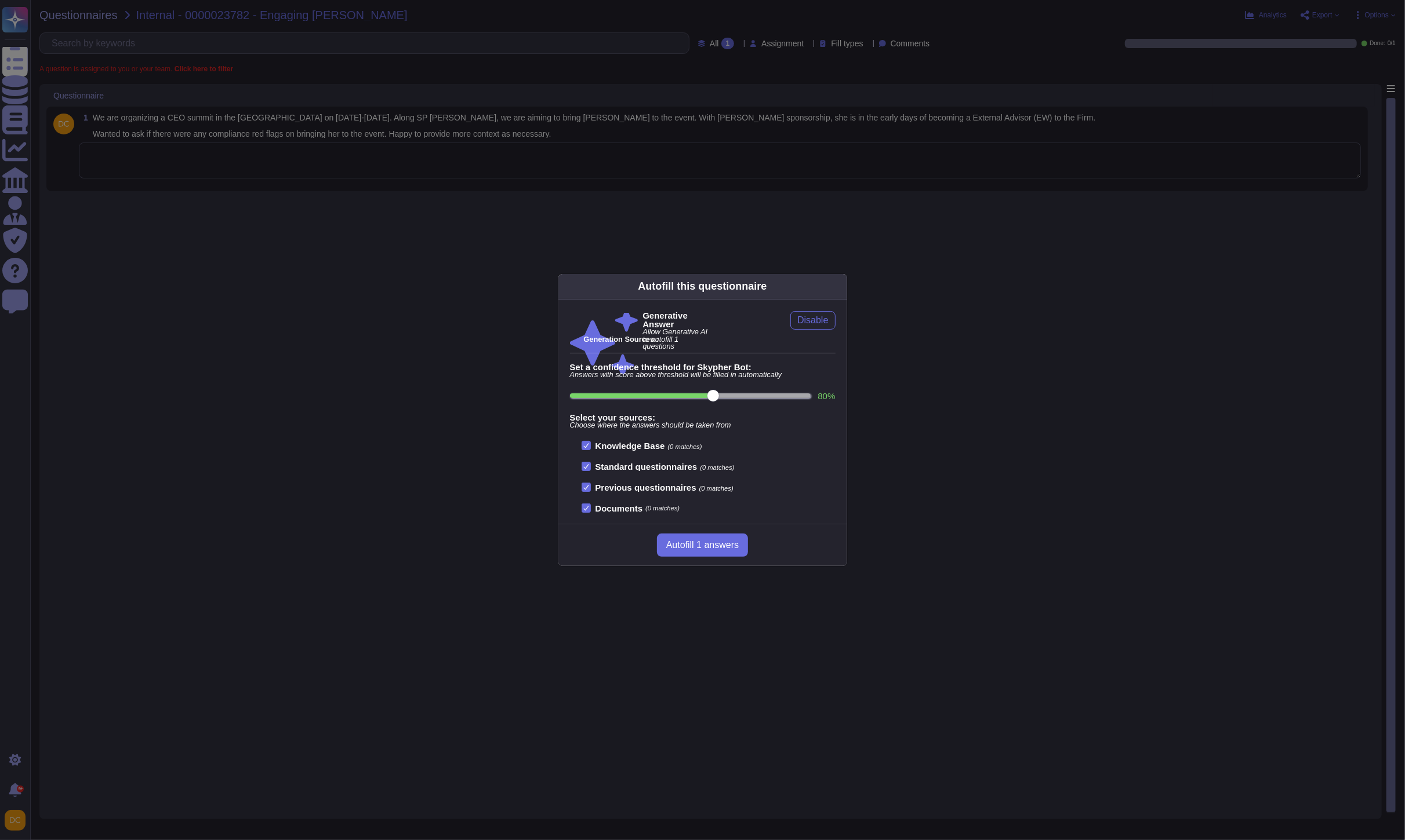
click at [163, 151] on div "Autofill this questionnaire Generative Answer Allow Generative AI to autofill 1…" at bounding box center [702, 420] width 1405 height 840
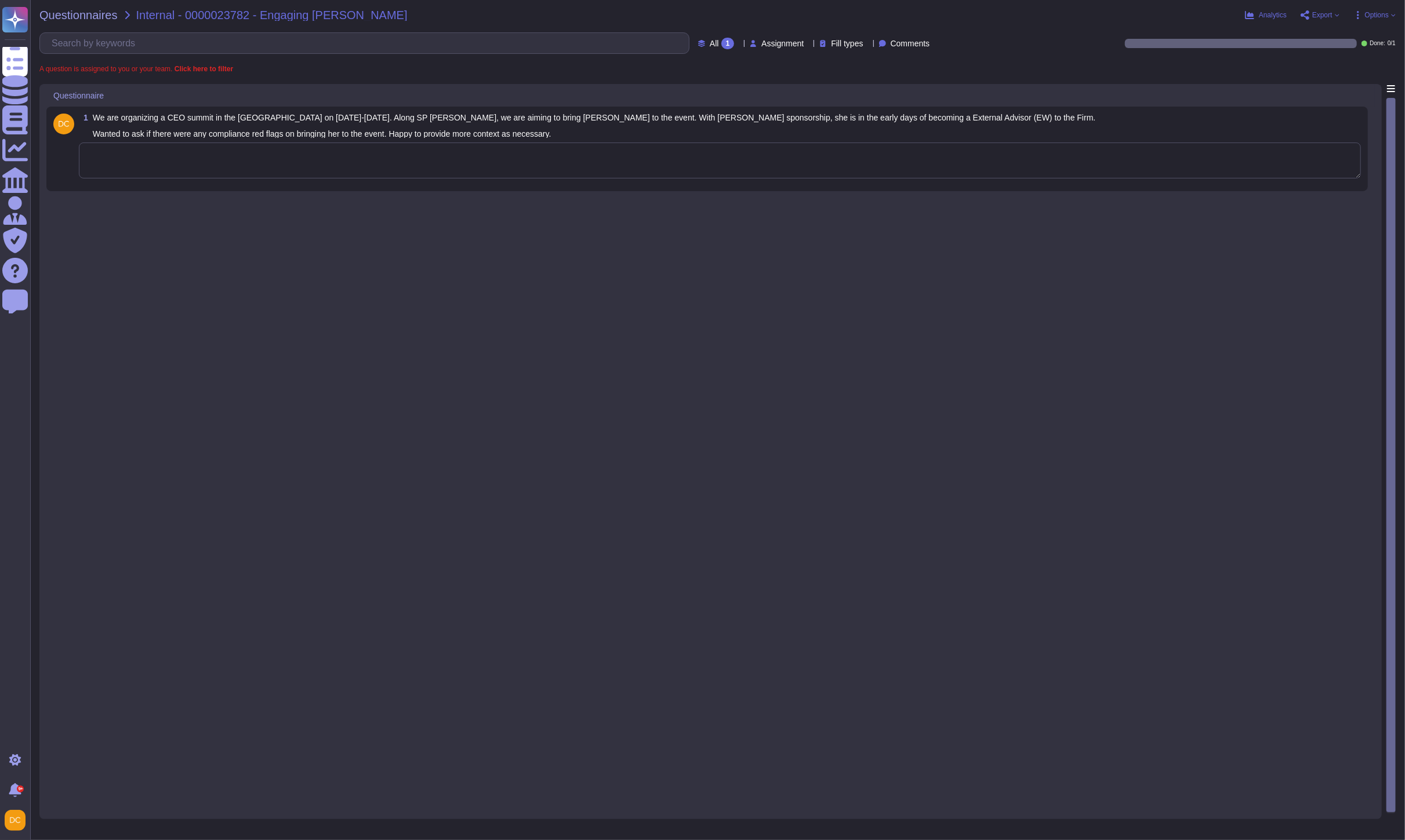
click at [148, 172] on textarea at bounding box center [719, 161] width 1282 height 36
paste textarea "It’s my understanding from the EW policy is that EWs may only attend social eve…"
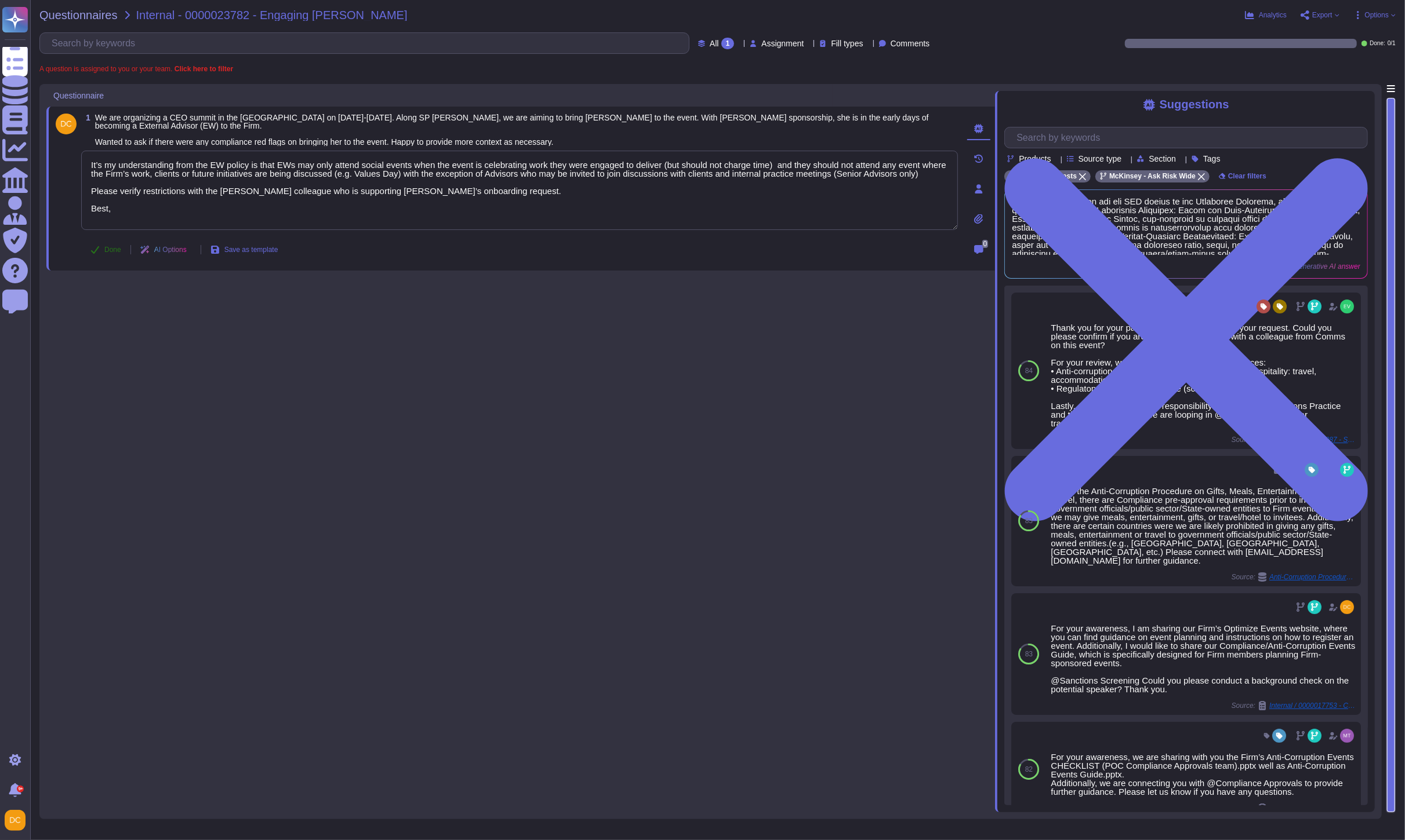
type textarea "It’s my understanding from the EW policy is that EWs may only attend social eve…"
click at [112, 246] on span "Done" at bounding box center [113, 250] width 17 height 7
